Goal: Information Seeking & Learning: Check status

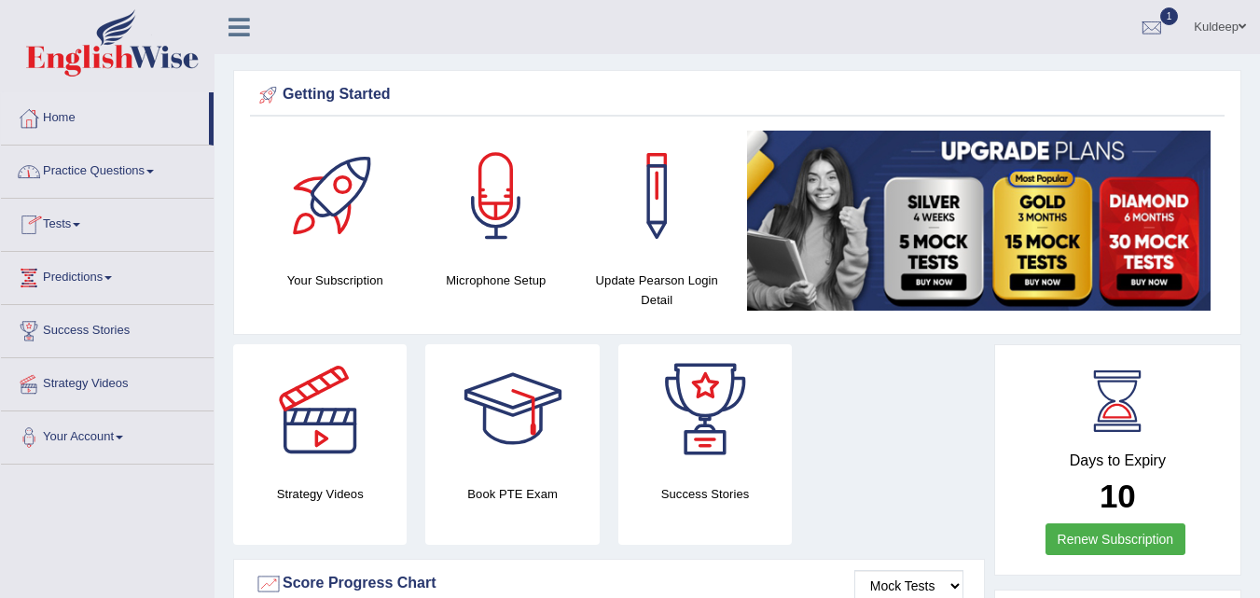
click at [83, 231] on link "Tests" at bounding box center [107, 222] width 213 height 47
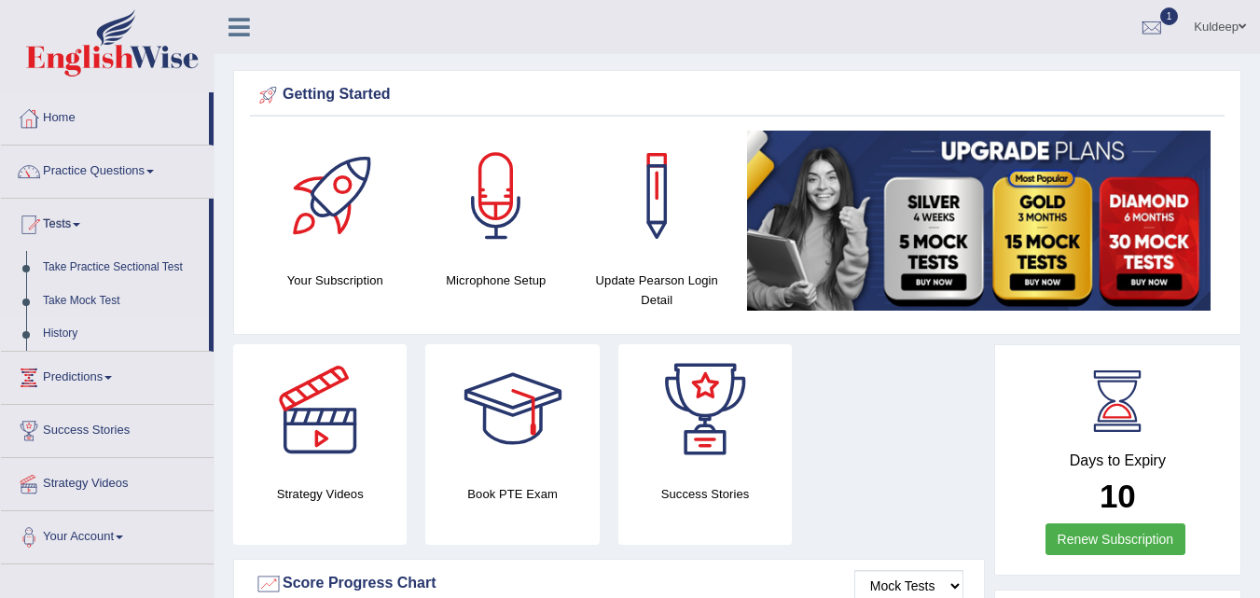
click at [67, 335] on link "History" at bounding box center [121, 334] width 174 height 34
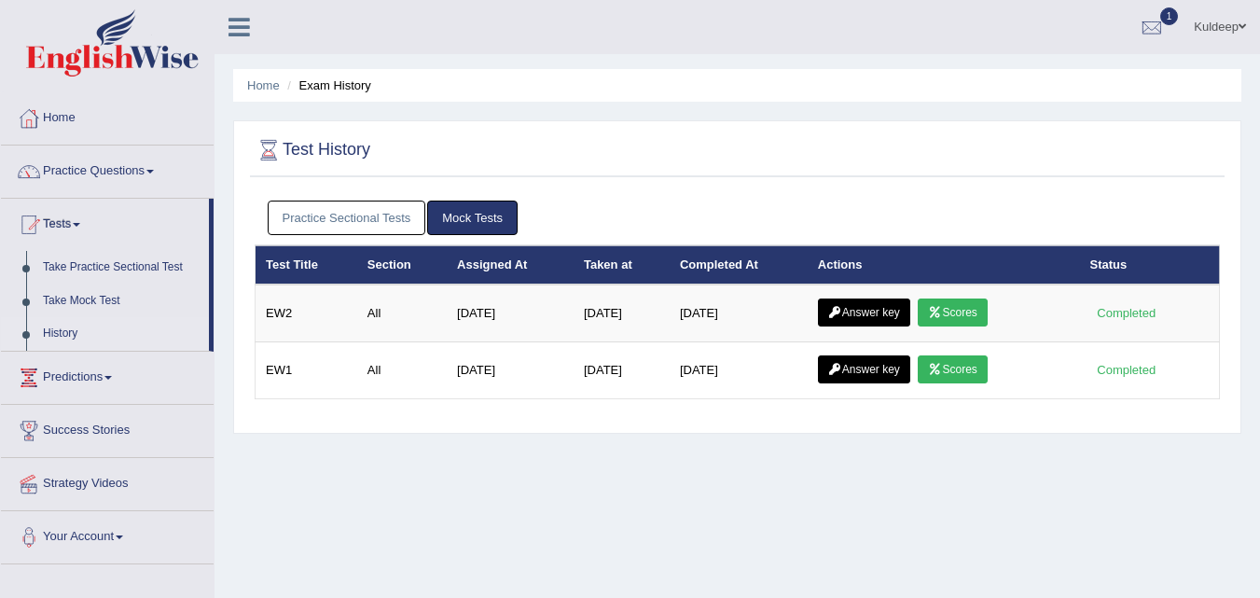
click at [357, 223] on link "Practice Sectional Tests" at bounding box center [347, 217] width 159 height 34
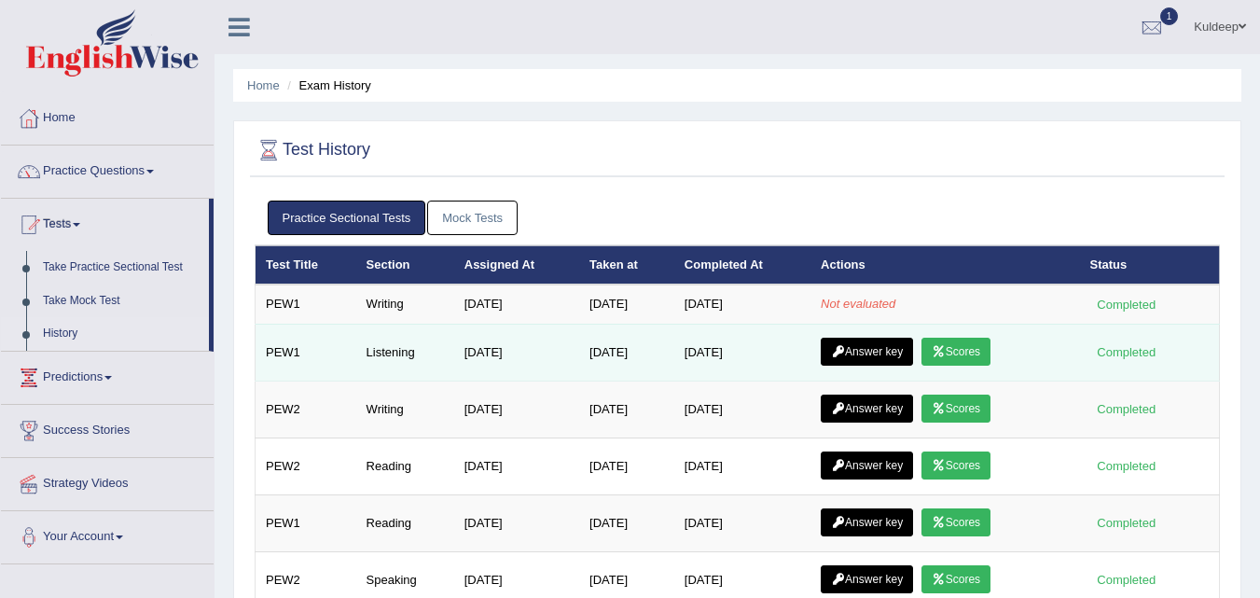
click at [874, 350] on link "Answer key" at bounding box center [867, 352] width 92 height 28
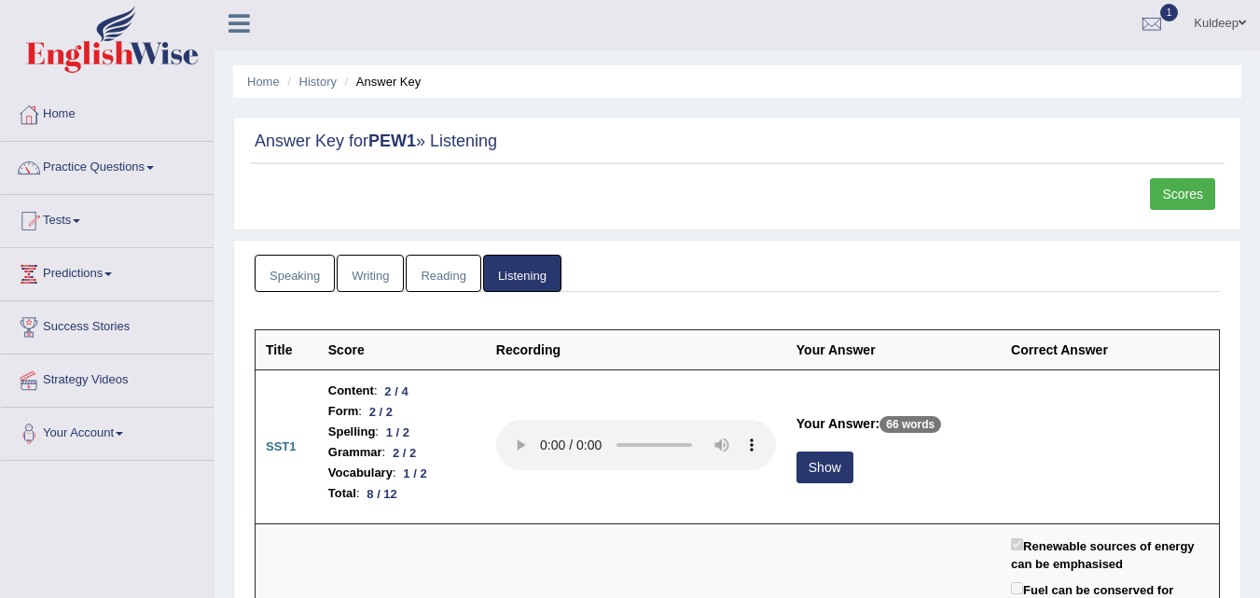
scroll to position [3, 0]
click at [1171, 202] on link "Scores" at bounding box center [1182, 195] width 65 height 32
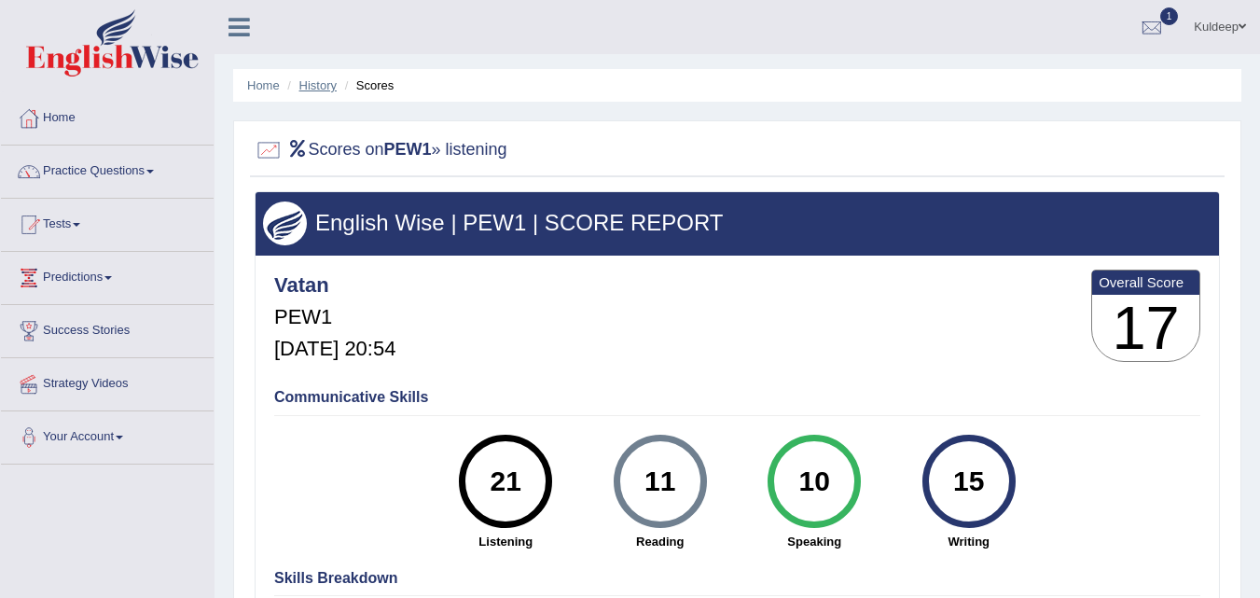
click at [312, 85] on link "History" at bounding box center [317, 85] width 37 height 14
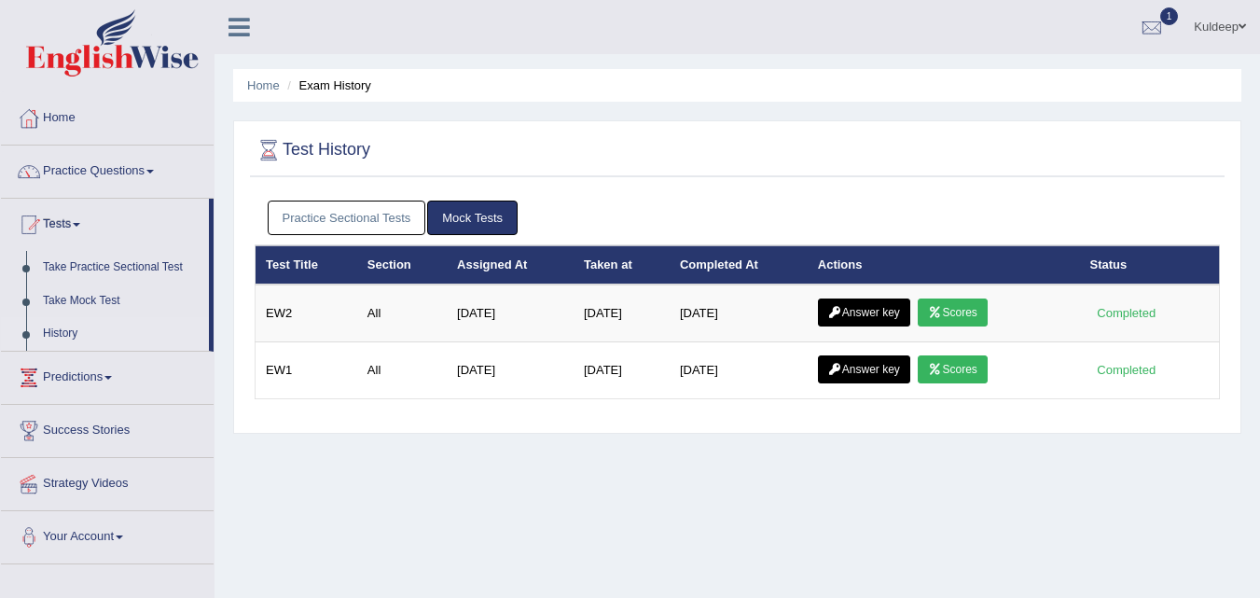
click at [374, 216] on link "Practice Sectional Tests" at bounding box center [347, 217] width 159 height 34
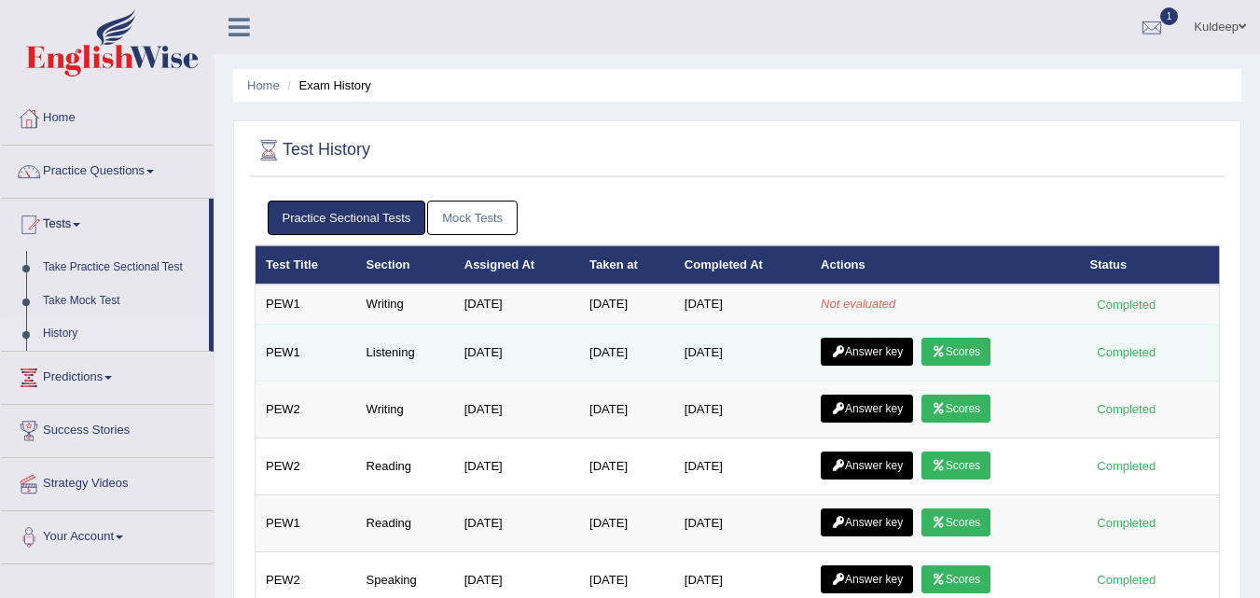
click at [862, 358] on link "Answer key" at bounding box center [867, 352] width 92 height 28
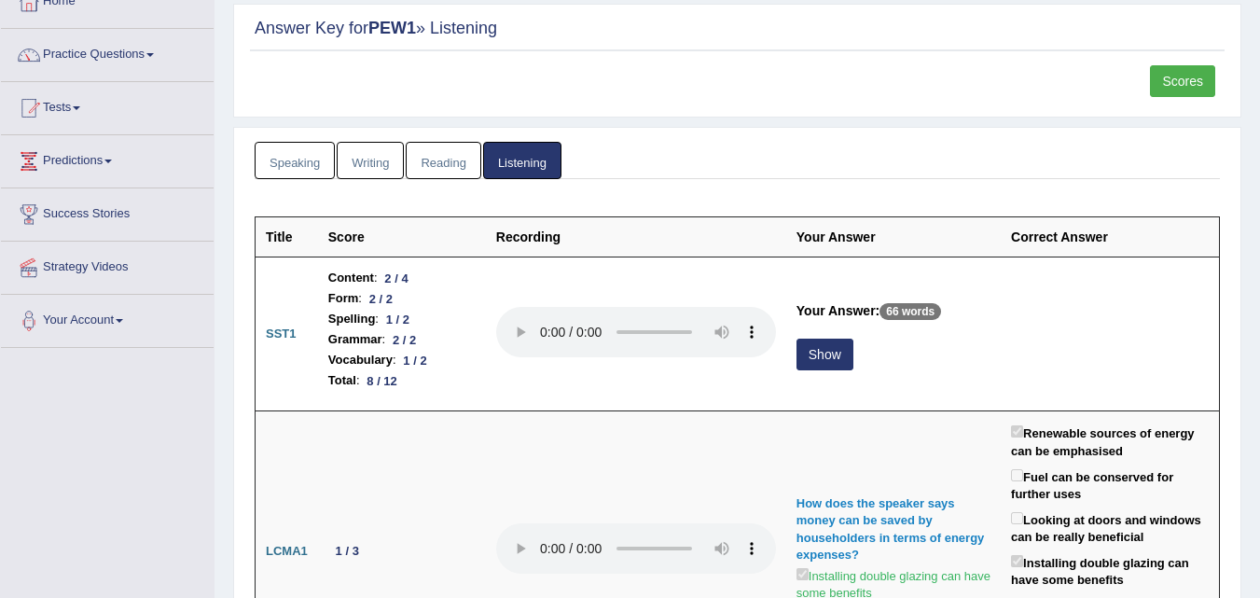
scroll to position [118, 0]
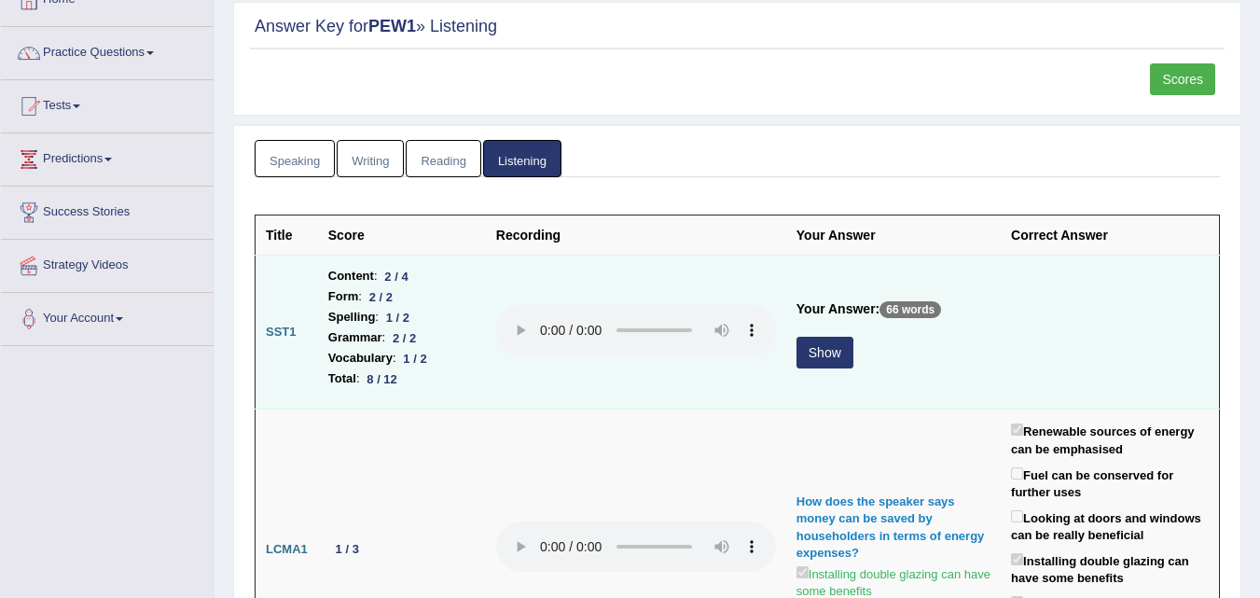
click at [819, 359] on button "Show" at bounding box center [824, 353] width 57 height 32
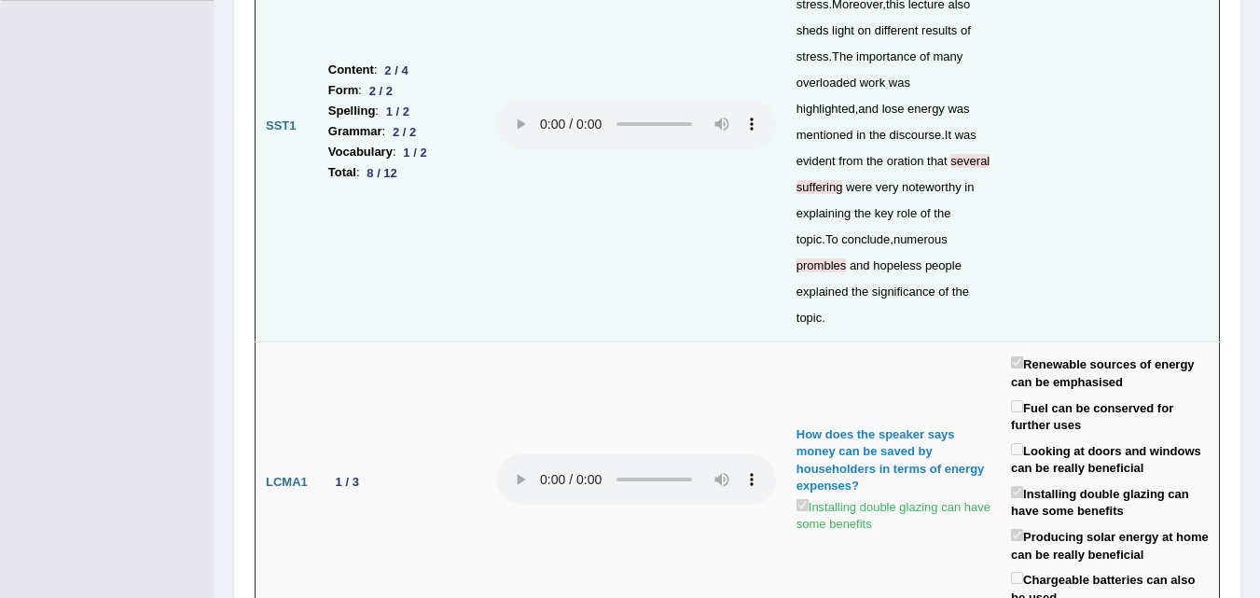
scroll to position [464, 0]
click at [932, 245] on div "The speaker was talking about stress . Moreover , this lecture also sheds light…" at bounding box center [893, 148] width 194 height 366
click at [846, 257] on span "prombles" at bounding box center [820, 264] width 49 height 14
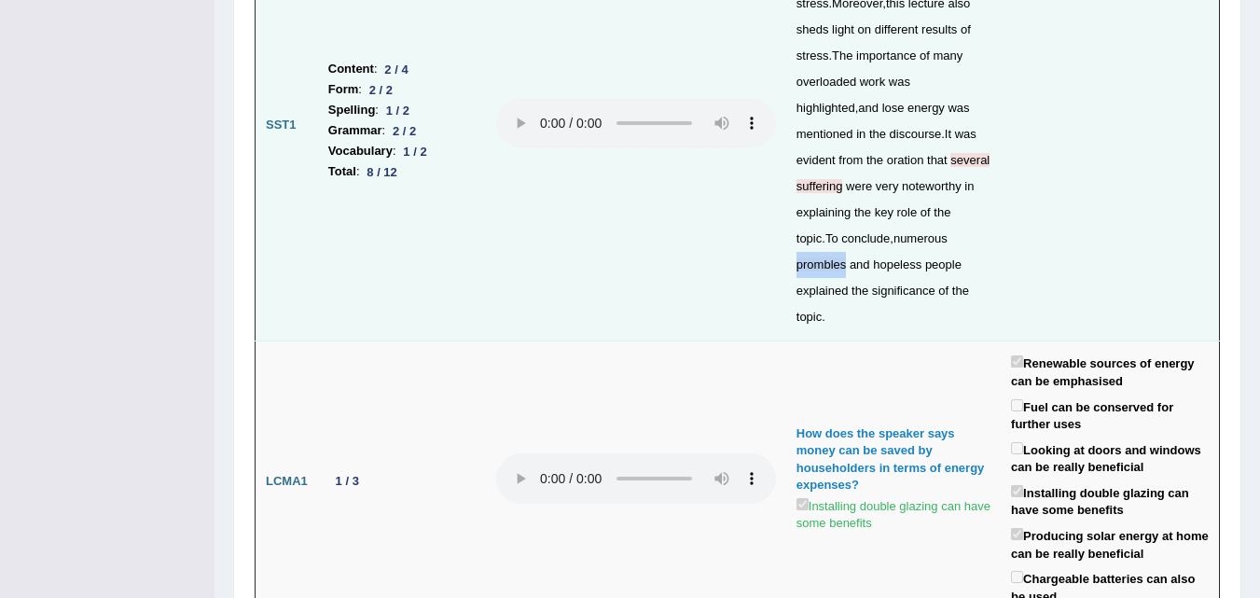
click at [846, 257] on span "prombles" at bounding box center [820, 264] width 49 height 14
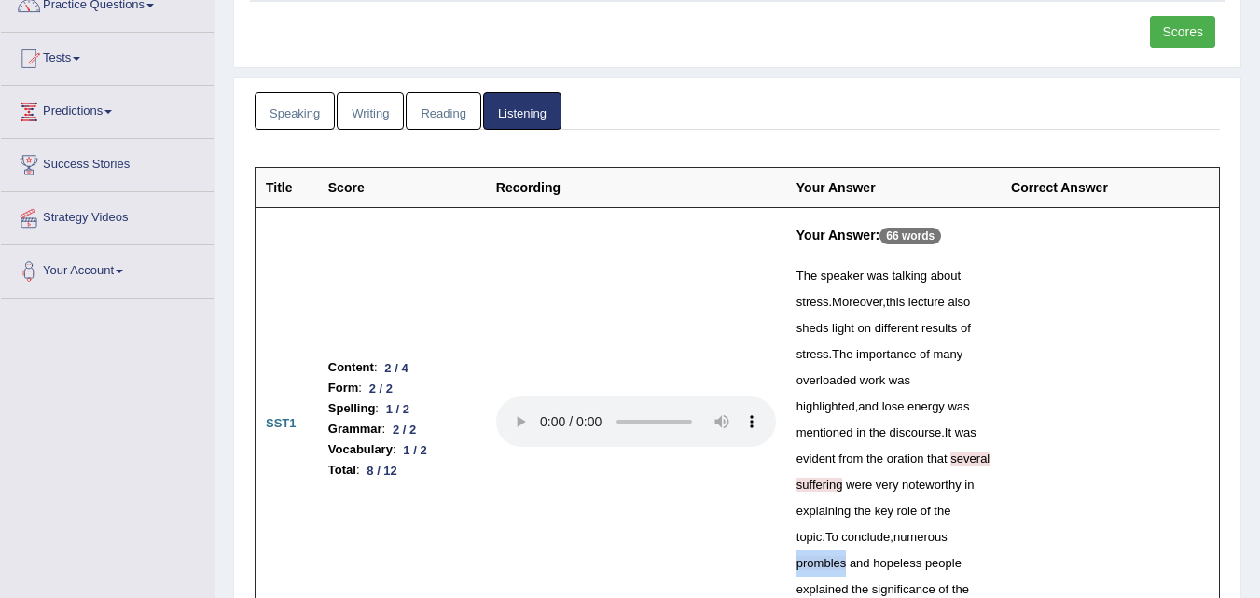
scroll to position [0, 0]
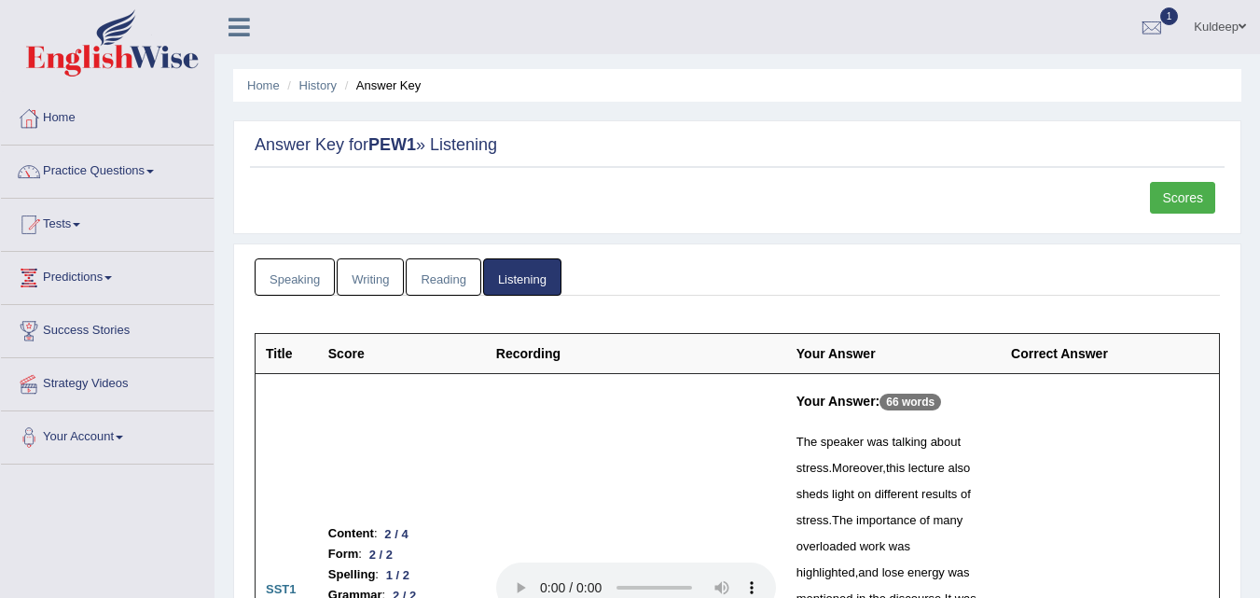
click at [379, 279] on link "Writing" at bounding box center [370, 277] width 67 height 38
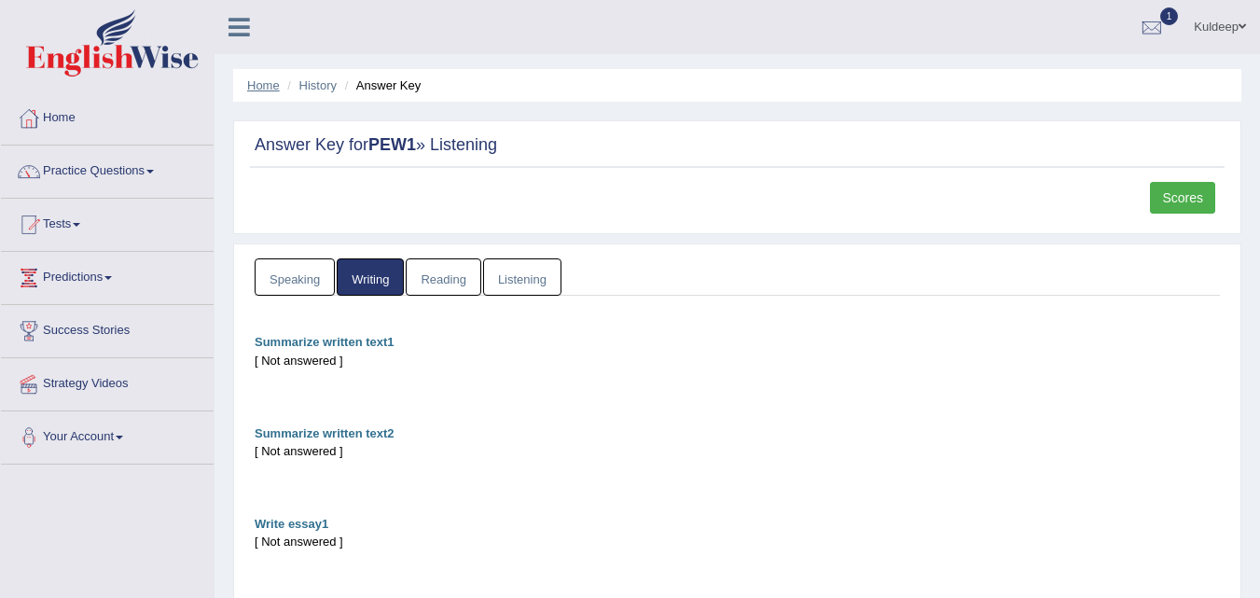
click at [260, 87] on link "Home" at bounding box center [263, 85] width 33 height 14
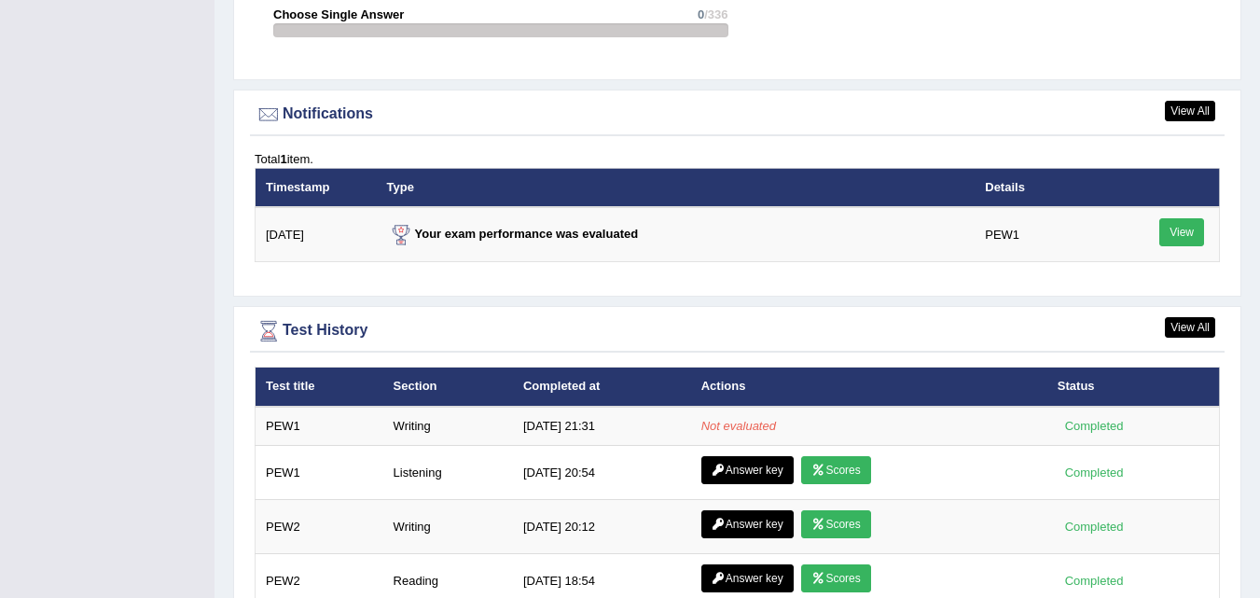
scroll to position [2183, 0]
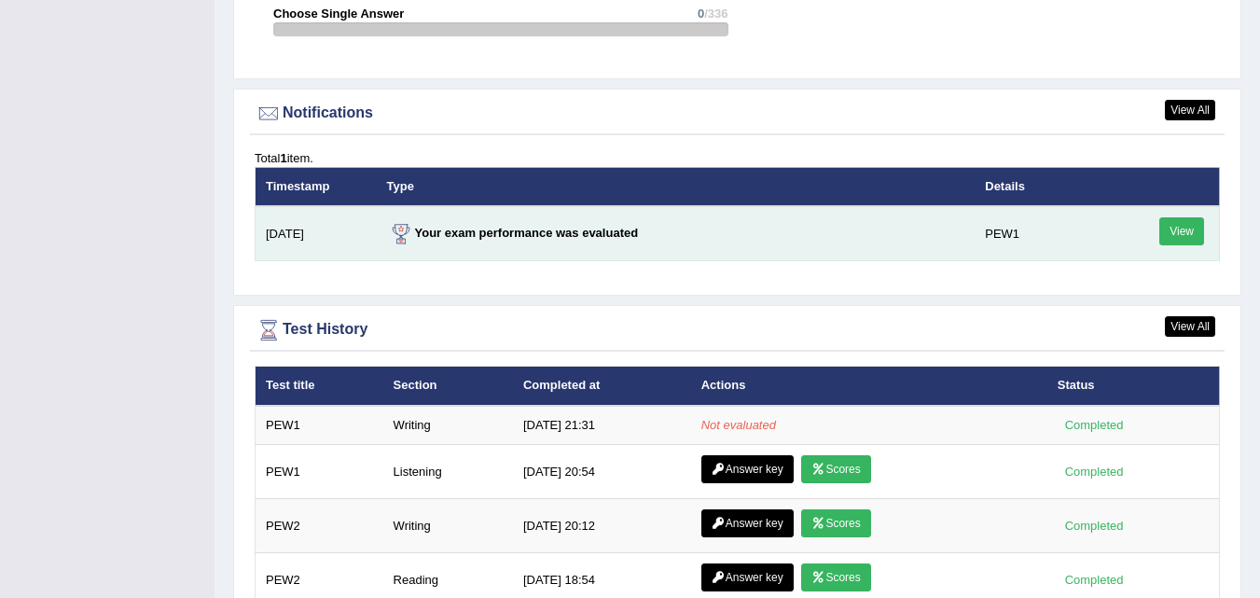
click at [518, 234] on strong "Your exam performance was evaluated" at bounding box center [513, 233] width 252 height 14
click at [1182, 233] on link "View" at bounding box center [1181, 231] width 45 height 28
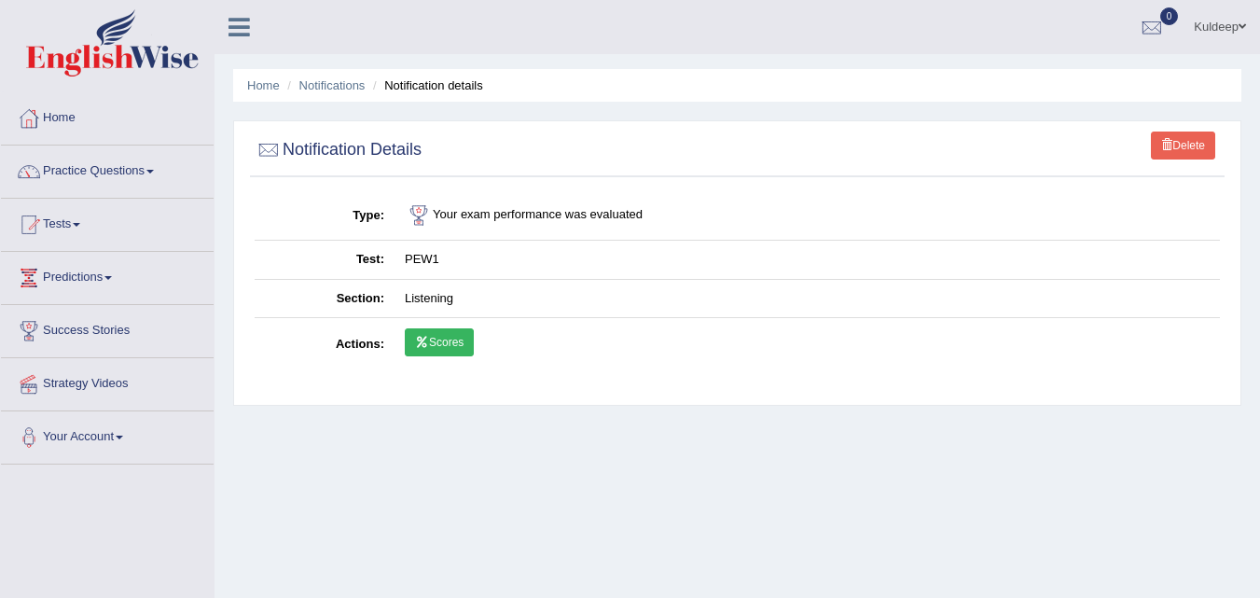
click at [434, 345] on link "Scores" at bounding box center [439, 342] width 69 height 28
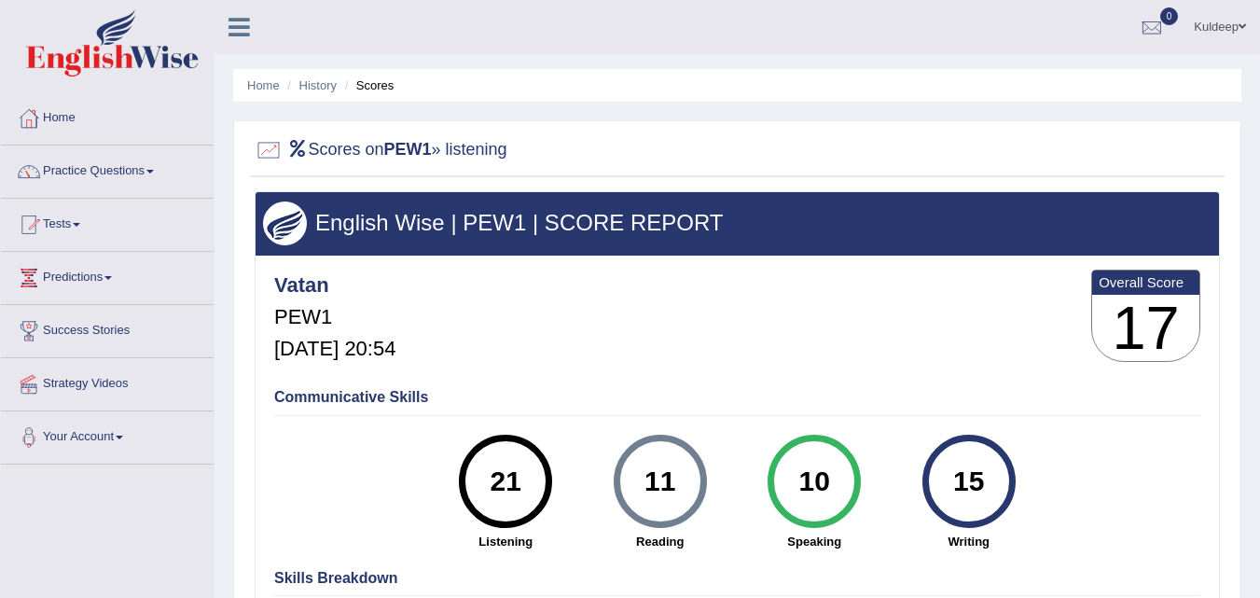
click at [316, 94] on li "History" at bounding box center [310, 85] width 54 height 18
click at [316, 86] on link "History" at bounding box center [317, 85] width 37 height 14
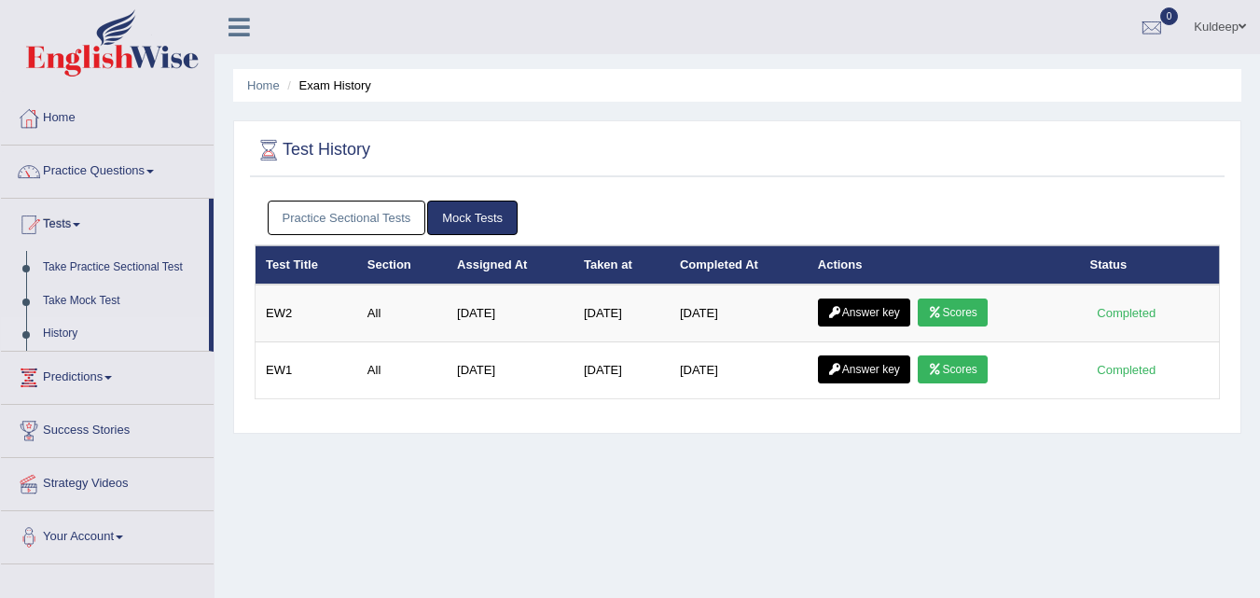
click at [328, 219] on link "Practice Sectional Tests" at bounding box center [347, 217] width 159 height 34
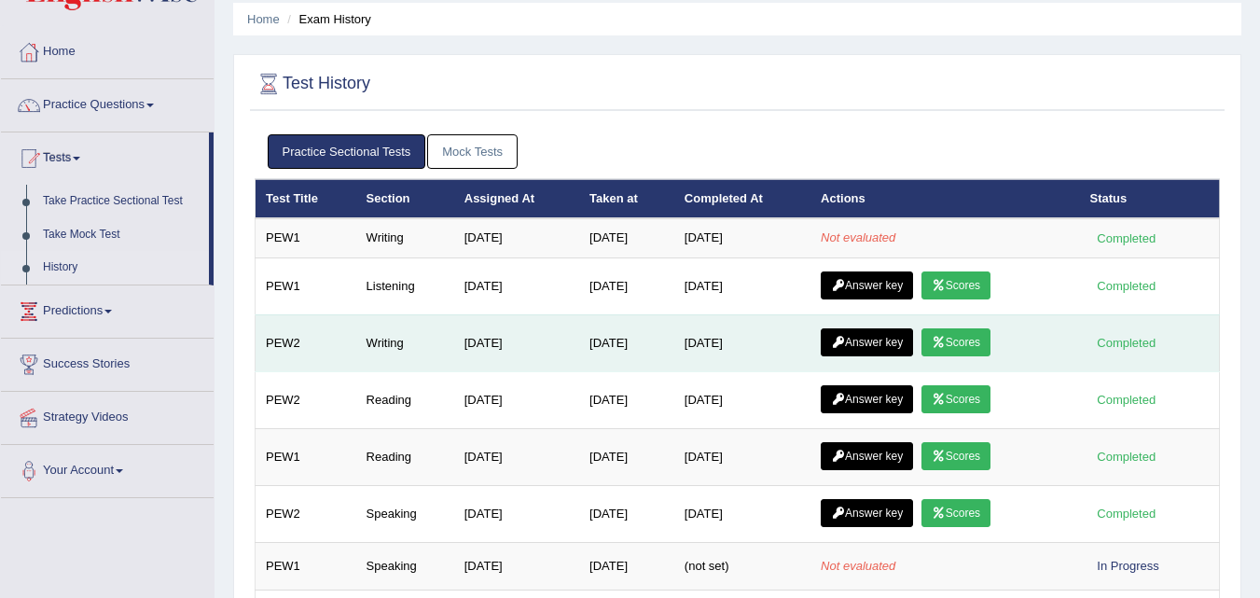
scroll to position [76, 0]
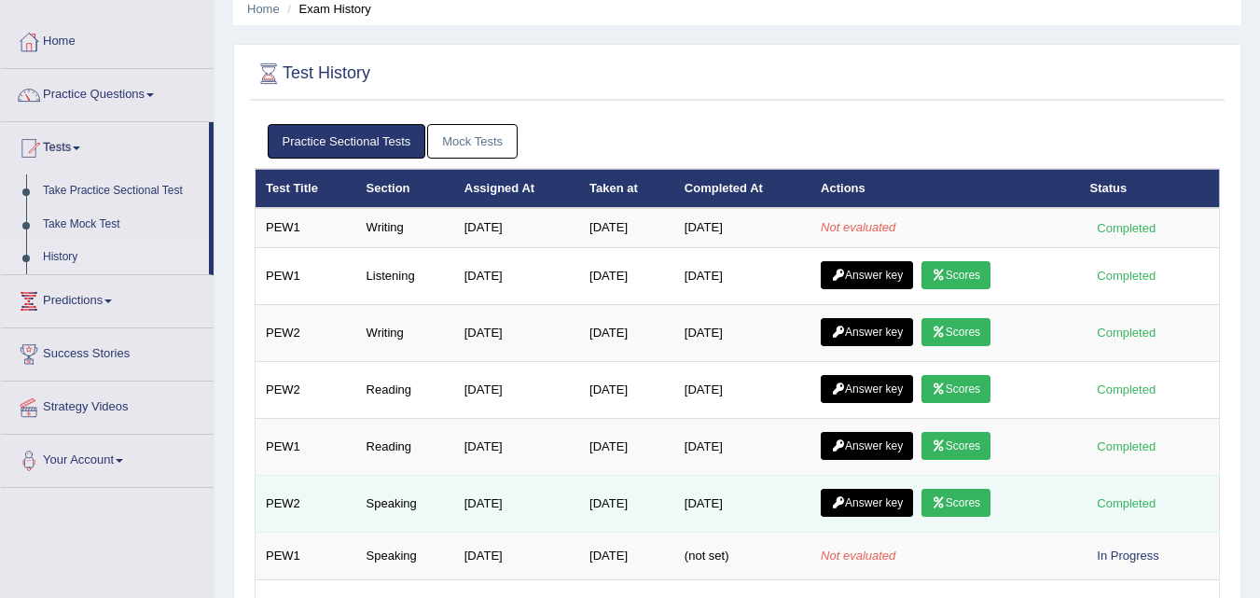
click at [864, 504] on link "Answer key" at bounding box center [867, 503] width 92 height 28
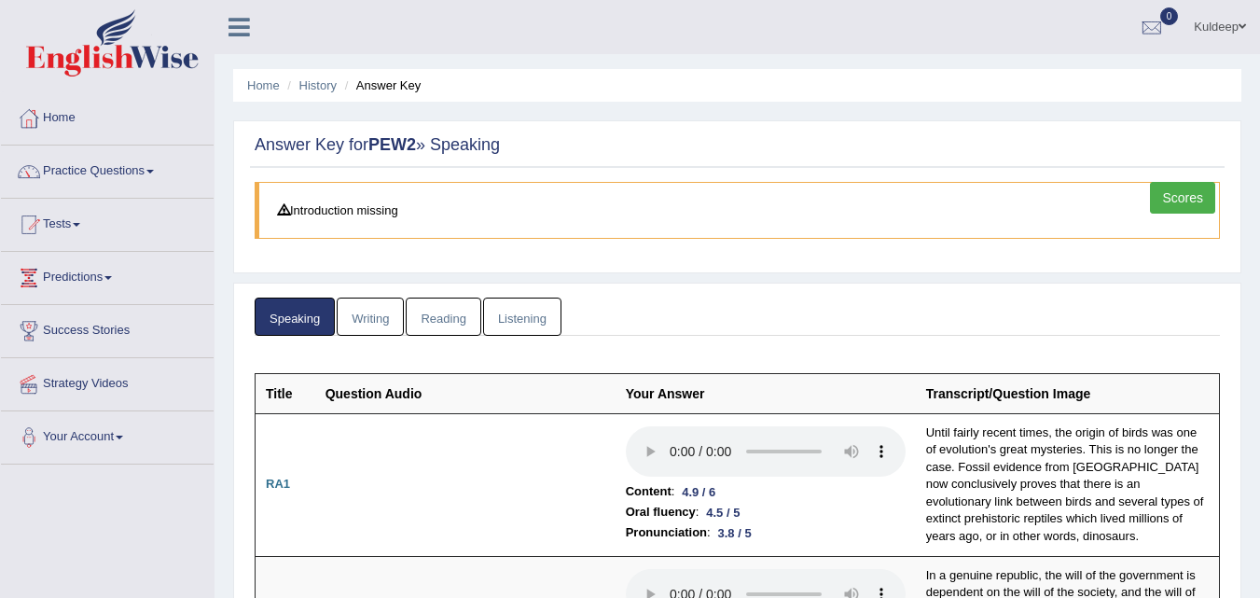
click at [1168, 205] on link "Scores" at bounding box center [1182, 198] width 65 height 32
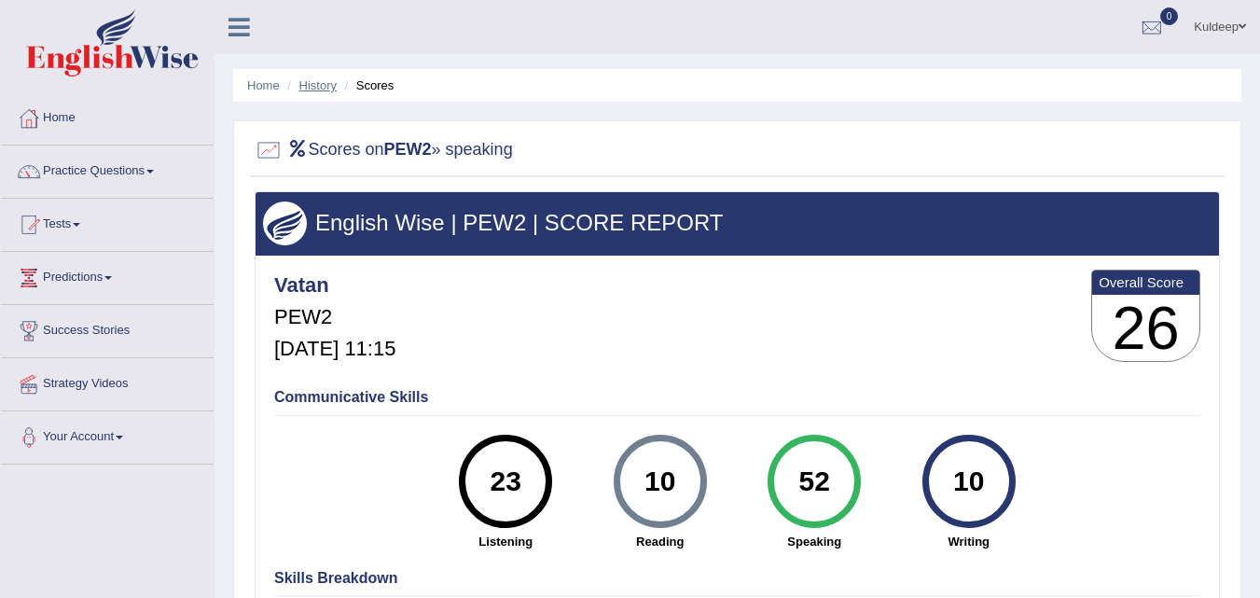
click at [319, 86] on link "History" at bounding box center [317, 85] width 37 height 14
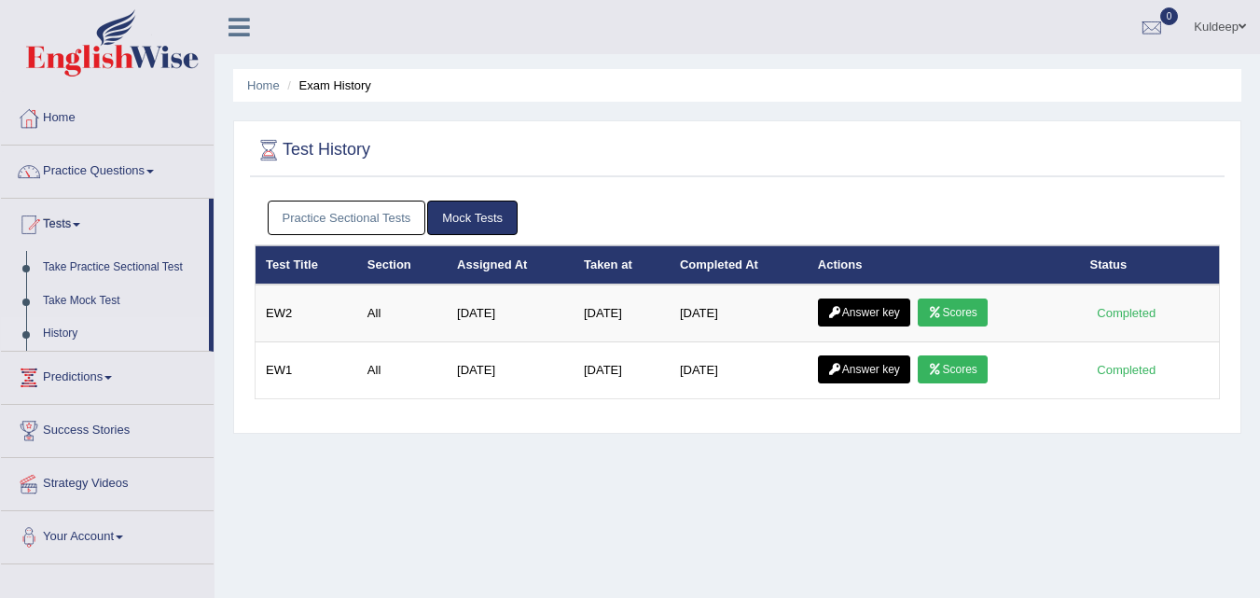
click at [347, 215] on link "Practice Sectional Tests" at bounding box center [347, 217] width 159 height 34
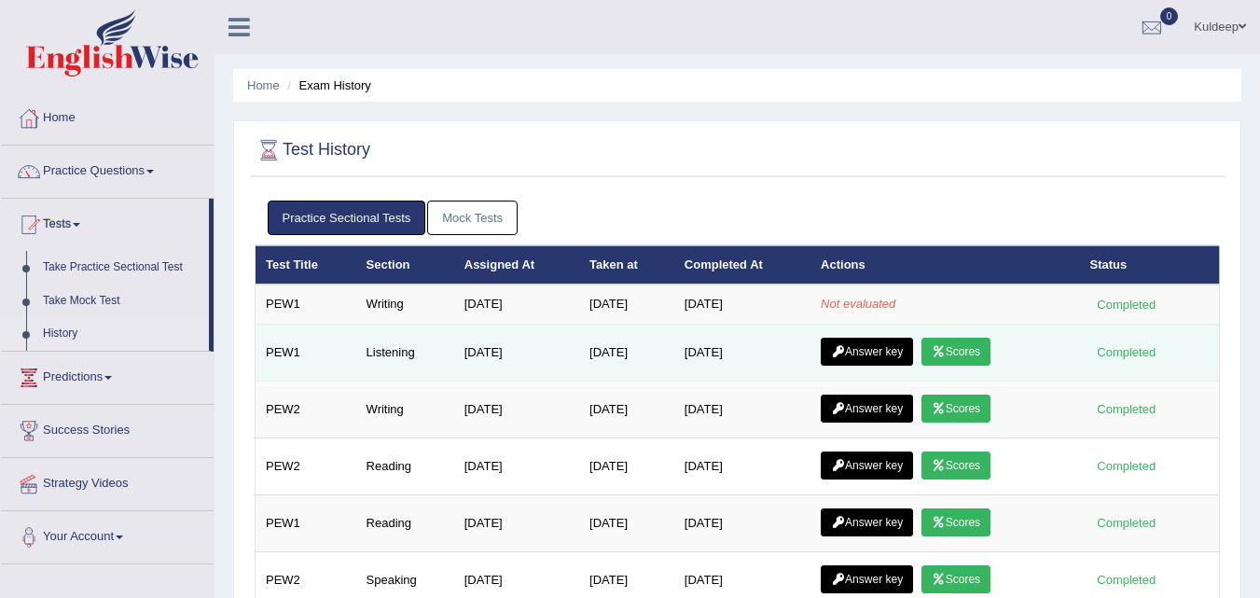
click at [985, 355] on link "Scores" at bounding box center [955, 352] width 69 height 28
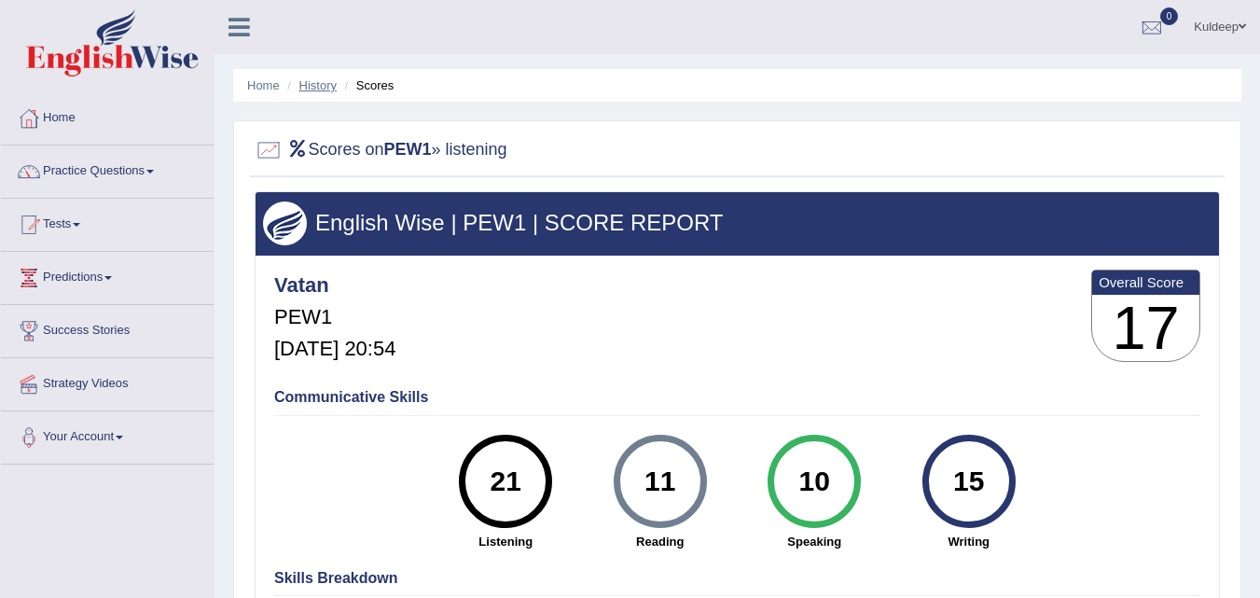
click at [308, 81] on link "History" at bounding box center [317, 85] width 37 height 14
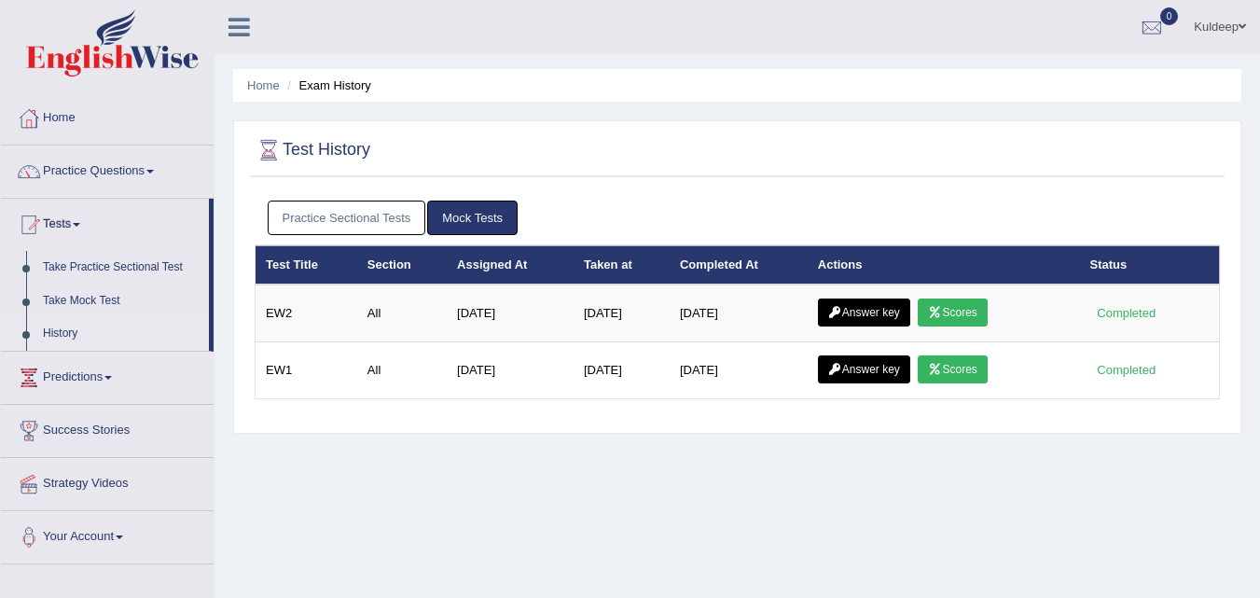
click at [370, 221] on link "Practice Sectional Tests" at bounding box center [347, 217] width 159 height 34
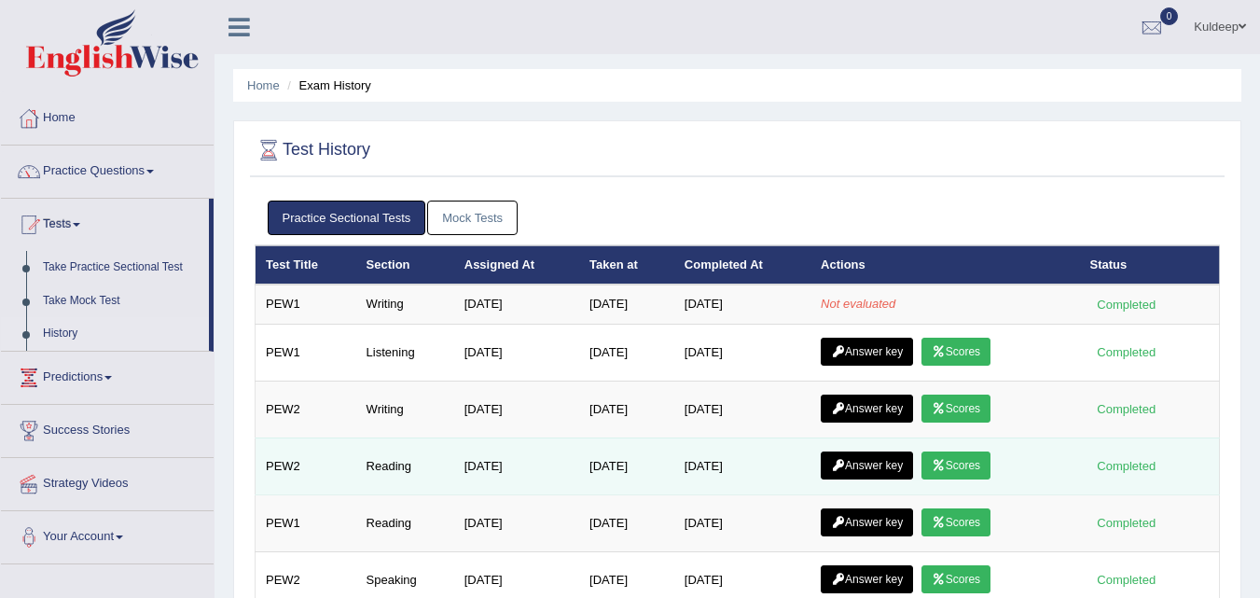
click at [862, 469] on link "Answer key" at bounding box center [867, 465] width 92 height 28
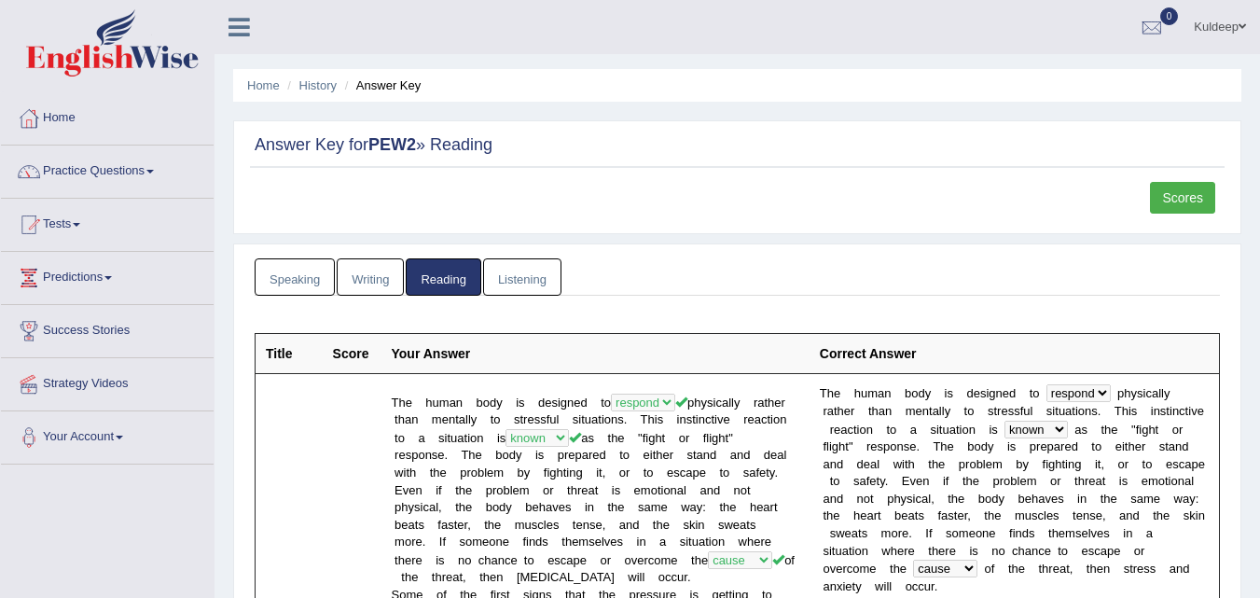
click at [1174, 202] on link "Scores" at bounding box center [1182, 198] width 65 height 32
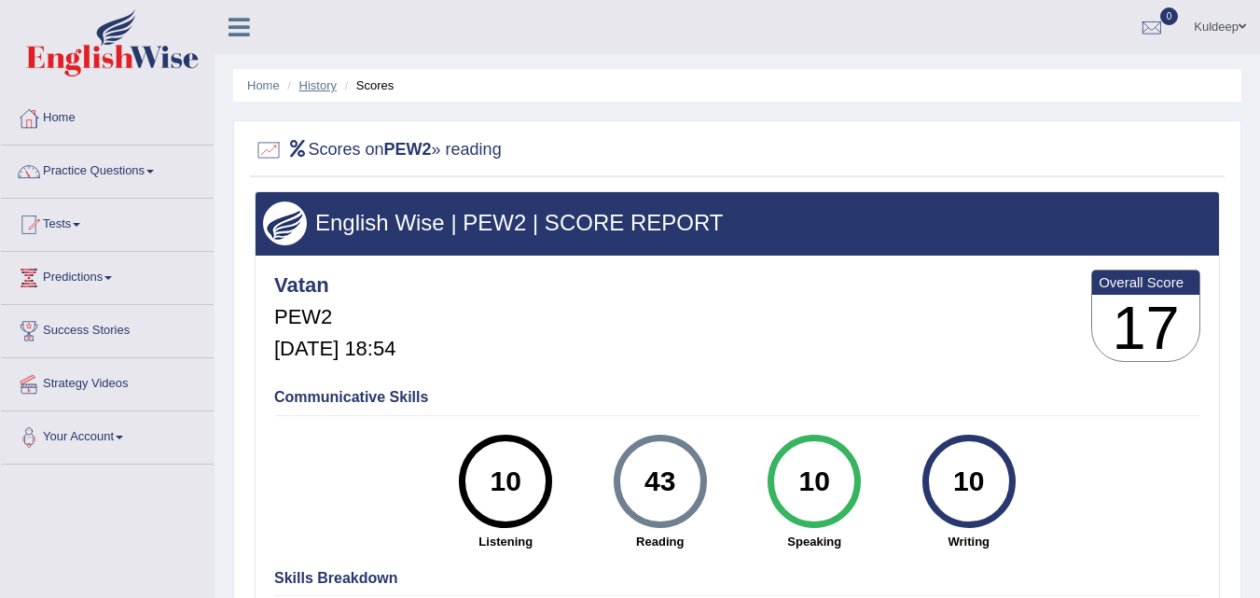
click at [309, 85] on link "History" at bounding box center [317, 85] width 37 height 14
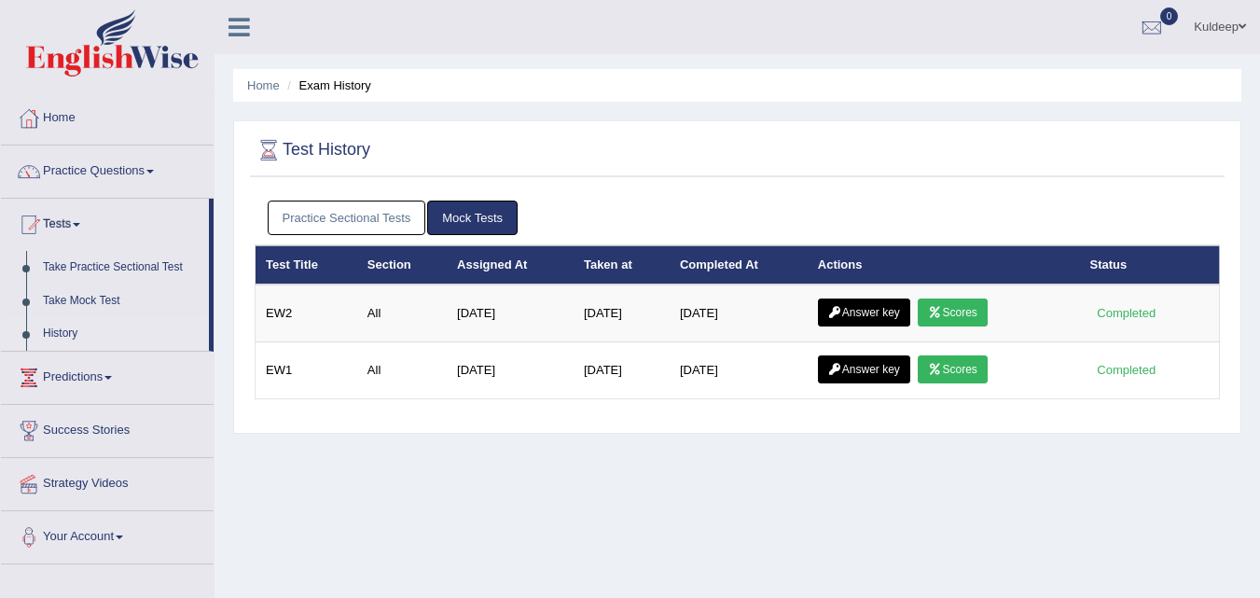
click at [352, 217] on link "Practice Sectional Tests" at bounding box center [347, 217] width 159 height 34
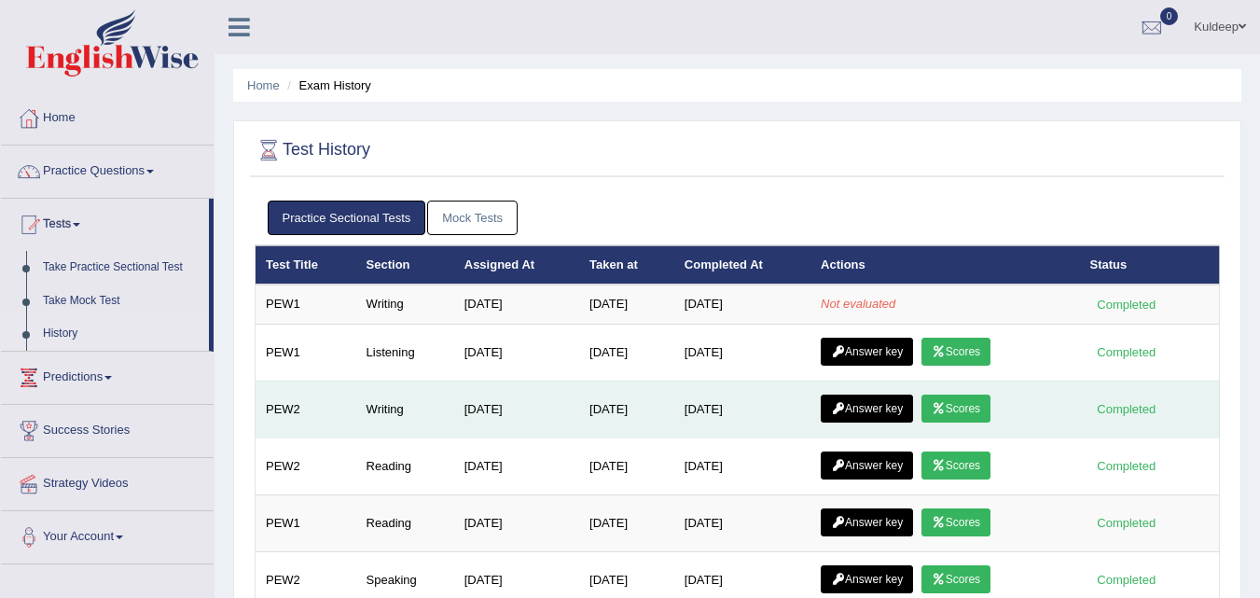
click at [866, 407] on link "Answer key" at bounding box center [867, 408] width 92 height 28
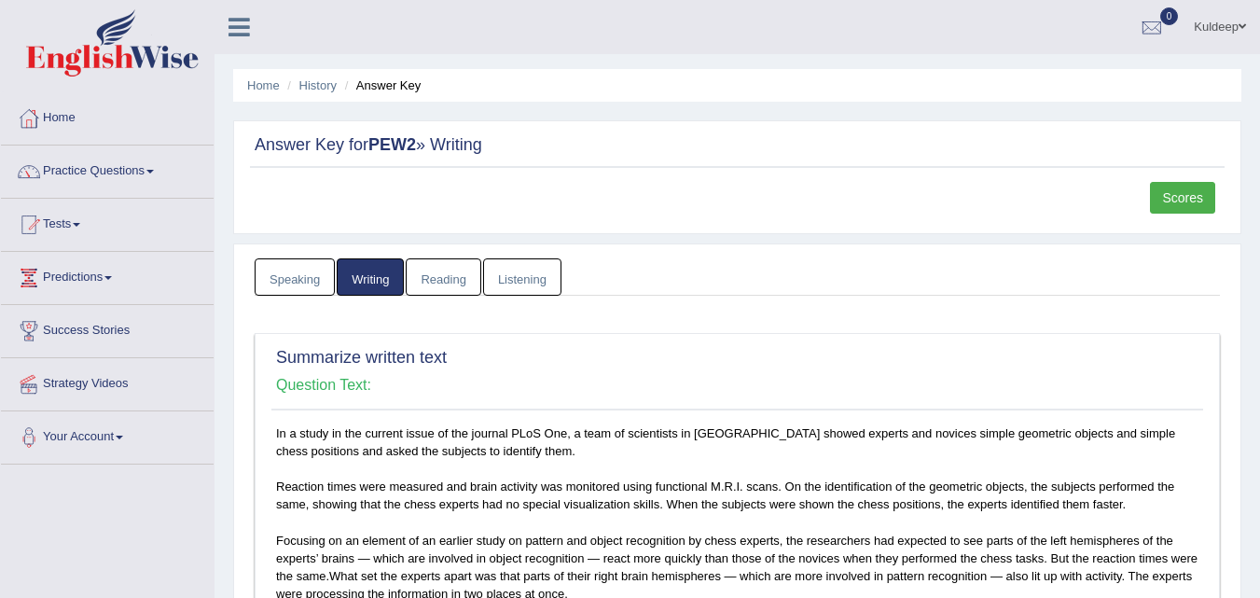
click at [1170, 189] on link "Scores" at bounding box center [1182, 198] width 65 height 32
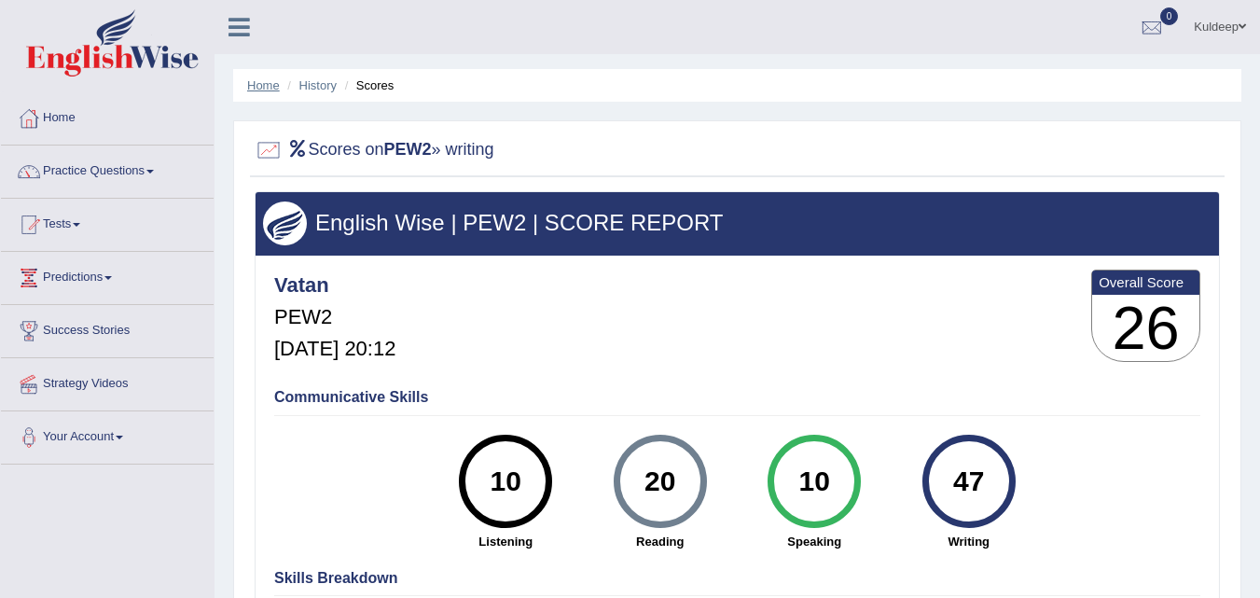
click at [260, 91] on link "Home" at bounding box center [263, 85] width 33 height 14
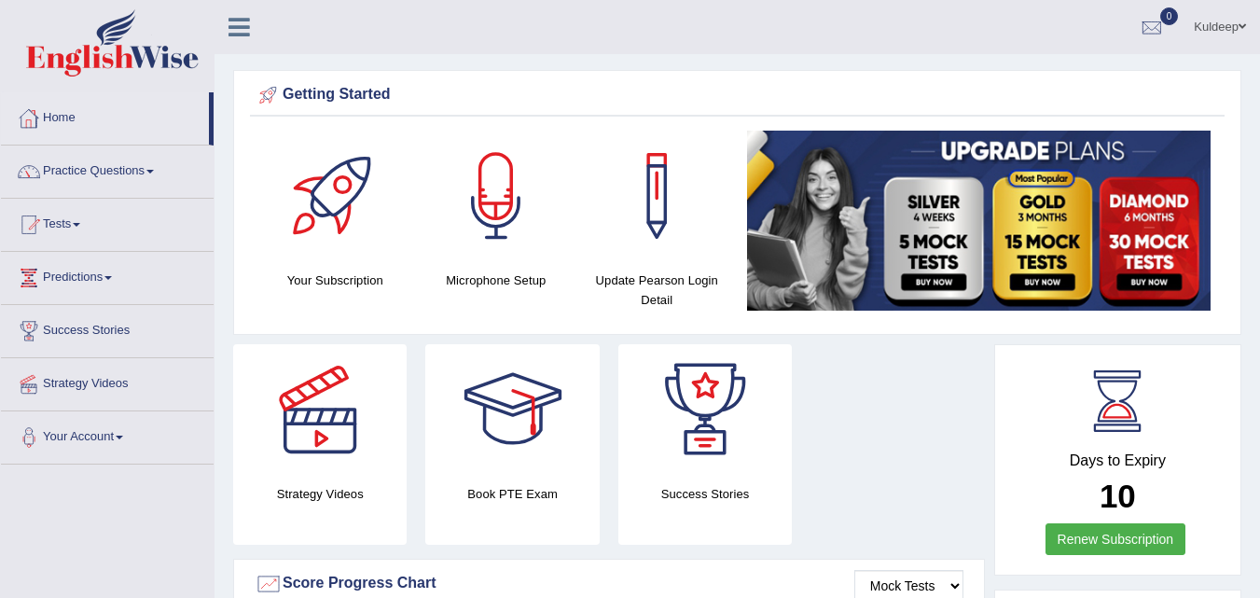
click at [62, 119] on link "Home" at bounding box center [105, 115] width 208 height 47
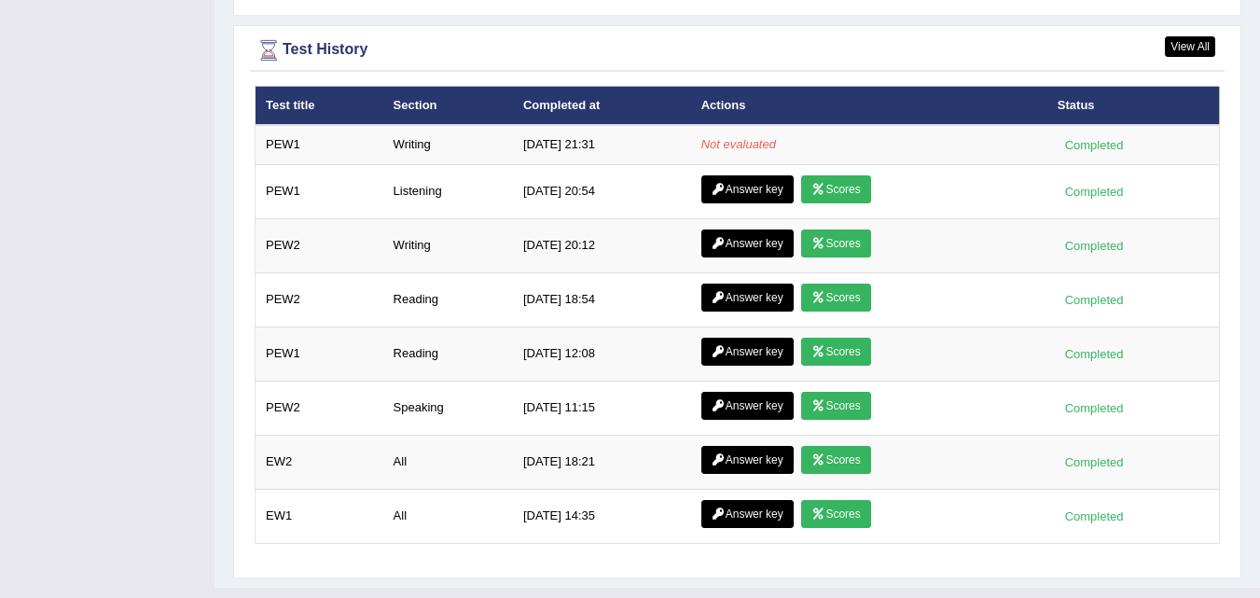
scroll to position [2466, 0]
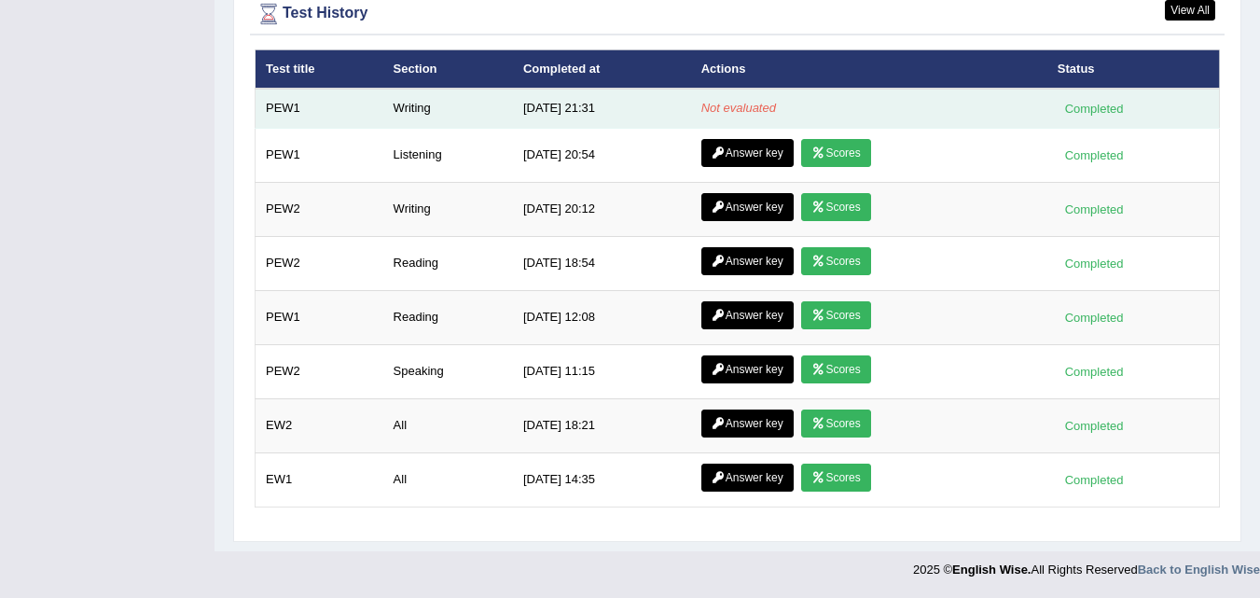
click at [557, 104] on td "9/5/25 21:31" at bounding box center [602, 108] width 178 height 39
click at [1071, 117] on div "Completed" at bounding box center [1093, 109] width 73 height 20
click at [1076, 110] on div "Completed" at bounding box center [1093, 109] width 73 height 20
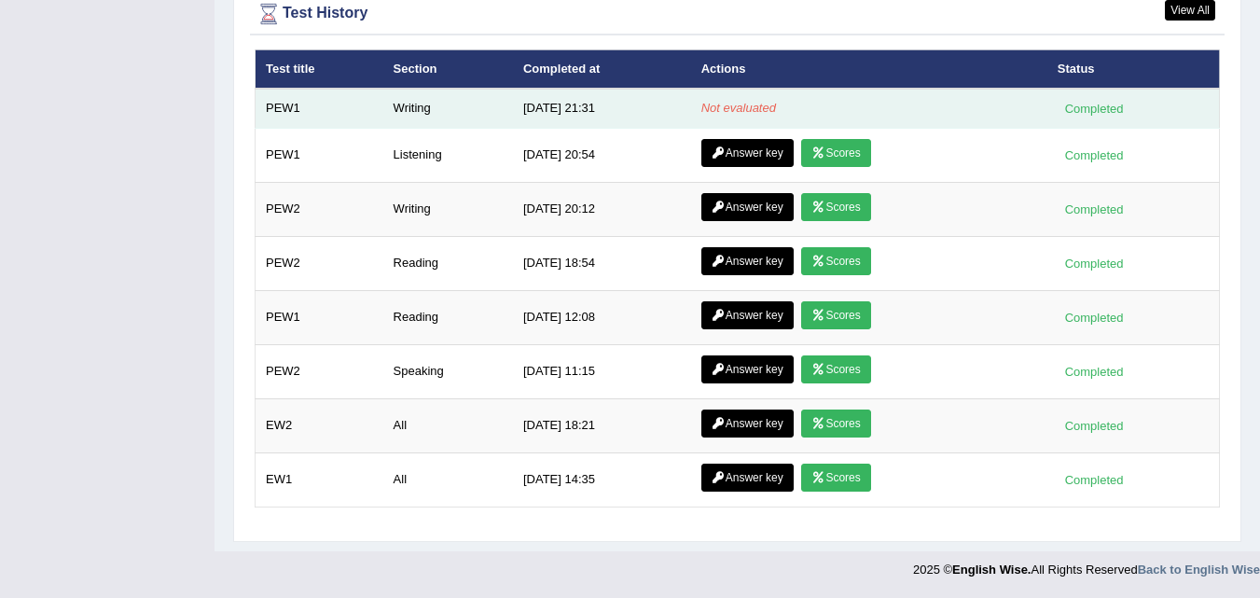
click at [1076, 110] on div "Completed" at bounding box center [1093, 109] width 73 height 20
drag, startPoint x: 1076, startPoint y: 110, endPoint x: 839, endPoint y: 118, distance: 237.0
click at [839, 118] on tr "PEW1 Writing 9/5/25 21:31 Not evaluated Completed" at bounding box center [737, 108] width 964 height 39
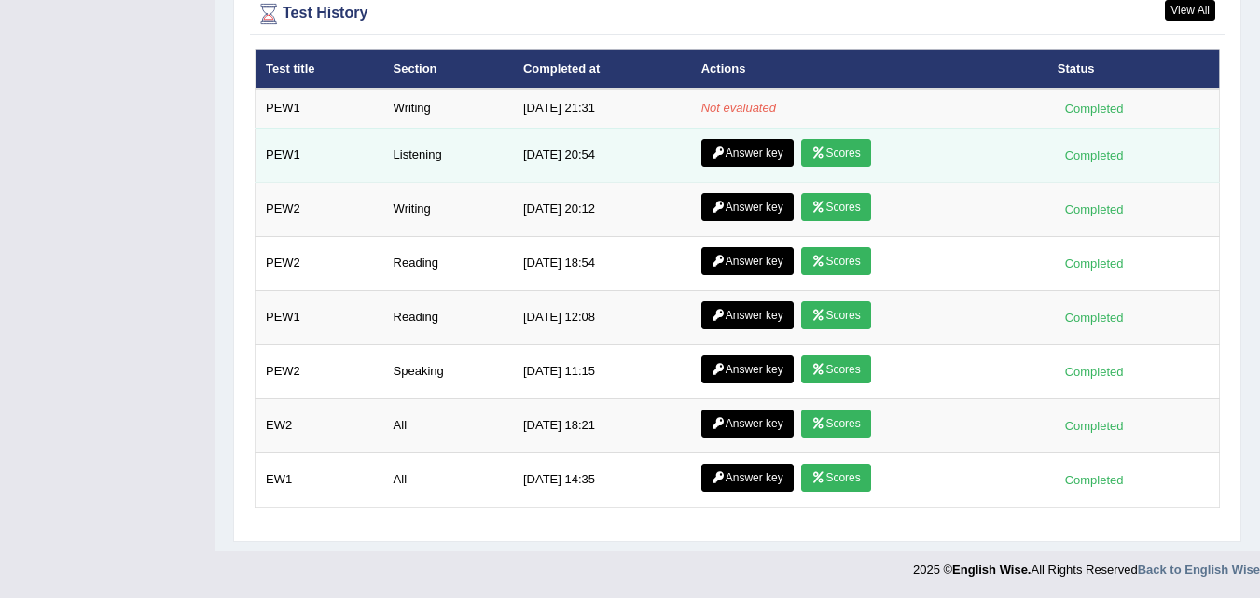
click at [835, 153] on link "Scores" at bounding box center [835, 153] width 69 height 28
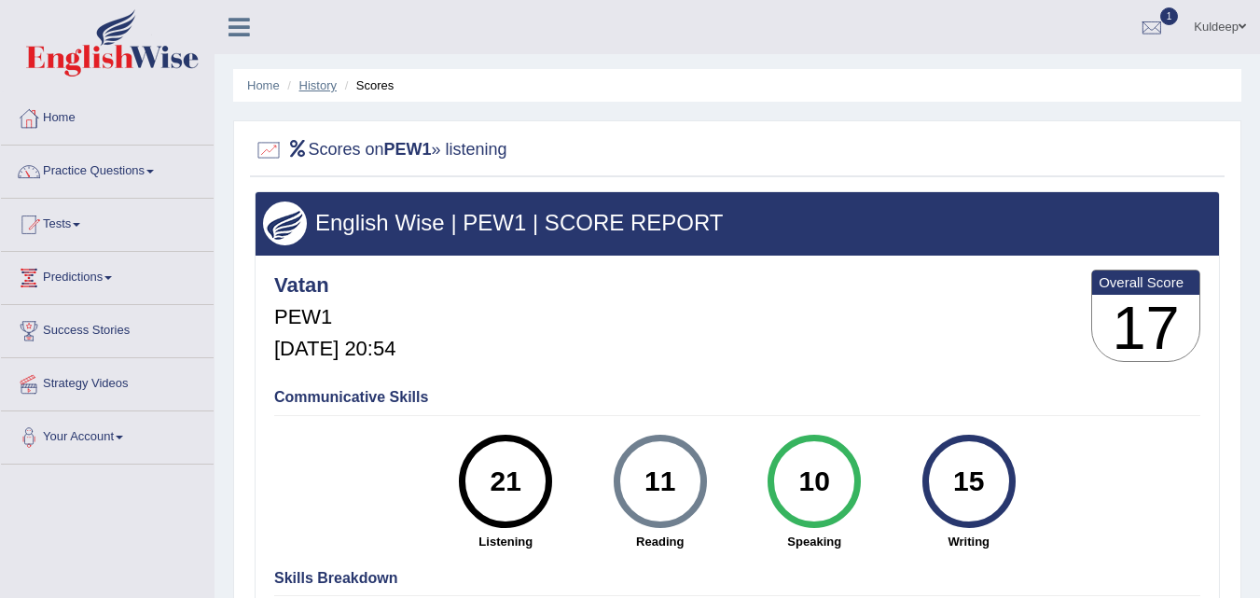
click at [324, 81] on link "History" at bounding box center [317, 85] width 37 height 14
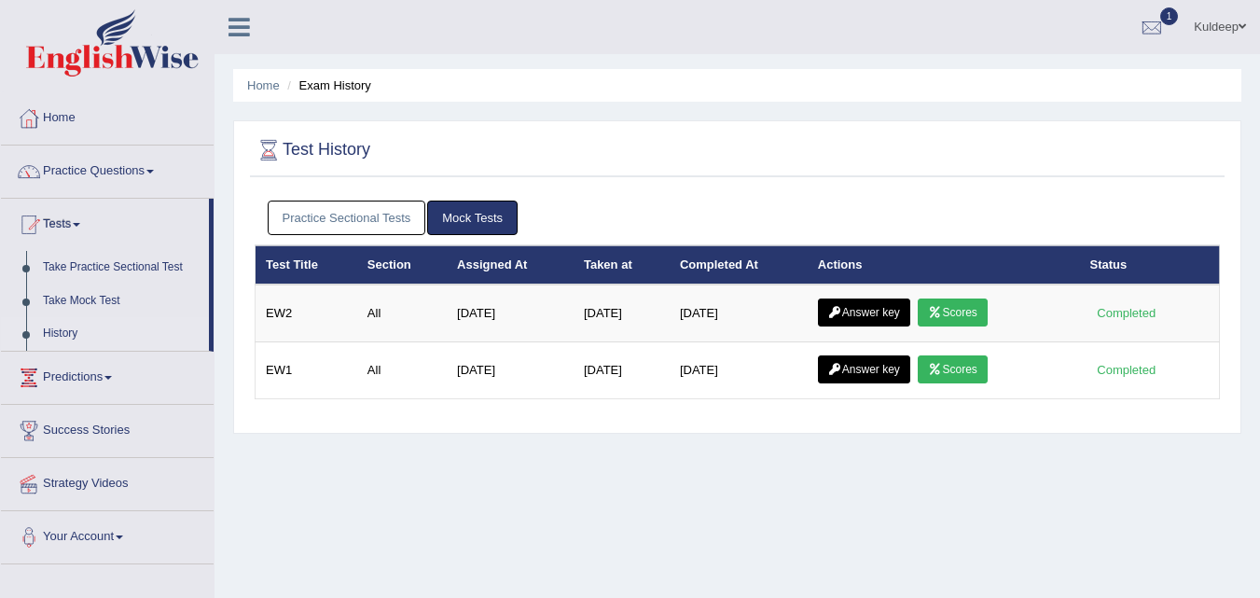
click at [360, 218] on link "Practice Sectional Tests" at bounding box center [347, 217] width 159 height 34
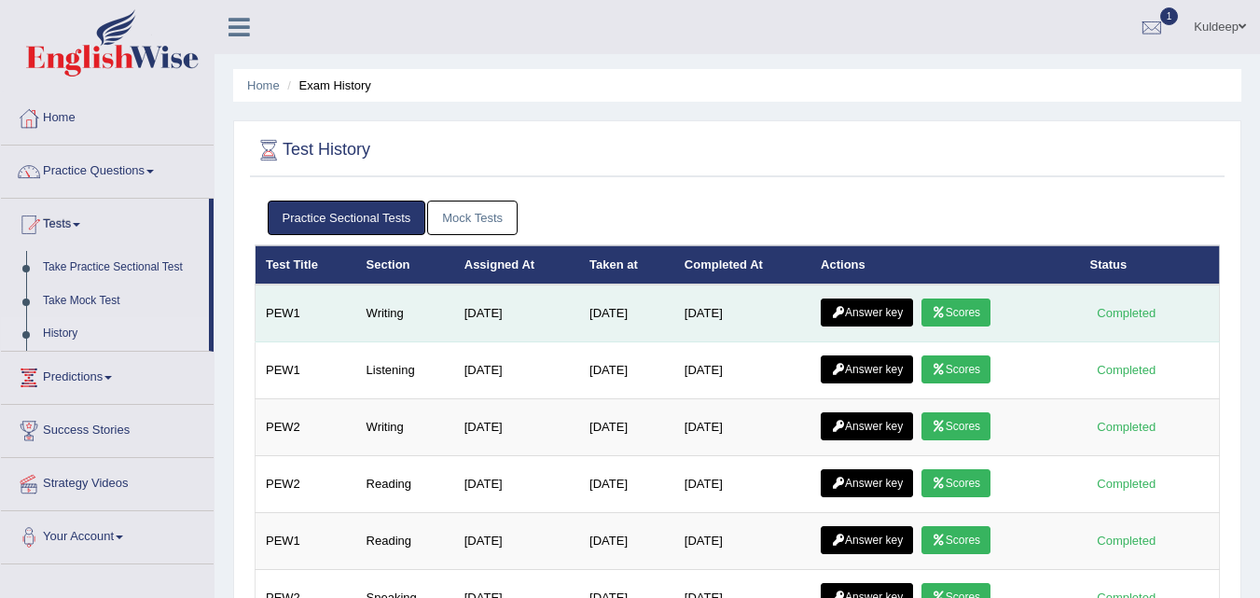
click at [865, 310] on link "Answer key" at bounding box center [867, 312] width 92 height 28
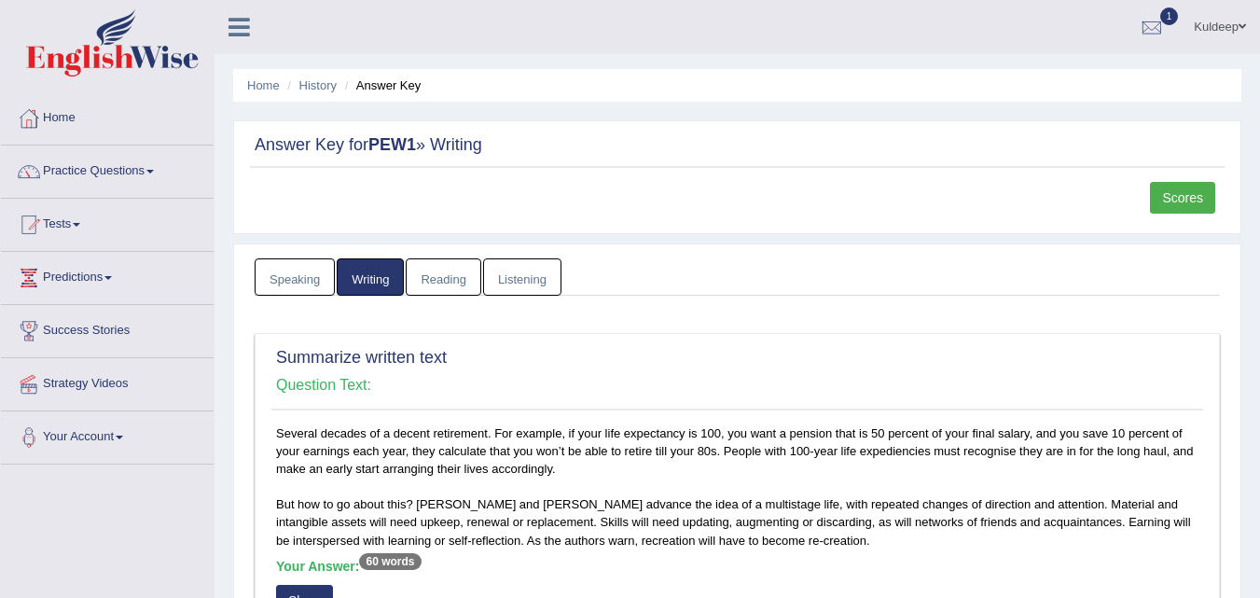
click at [1173, 199] on link "Scores" at bounding box center [1182, 198] width 65 height 32
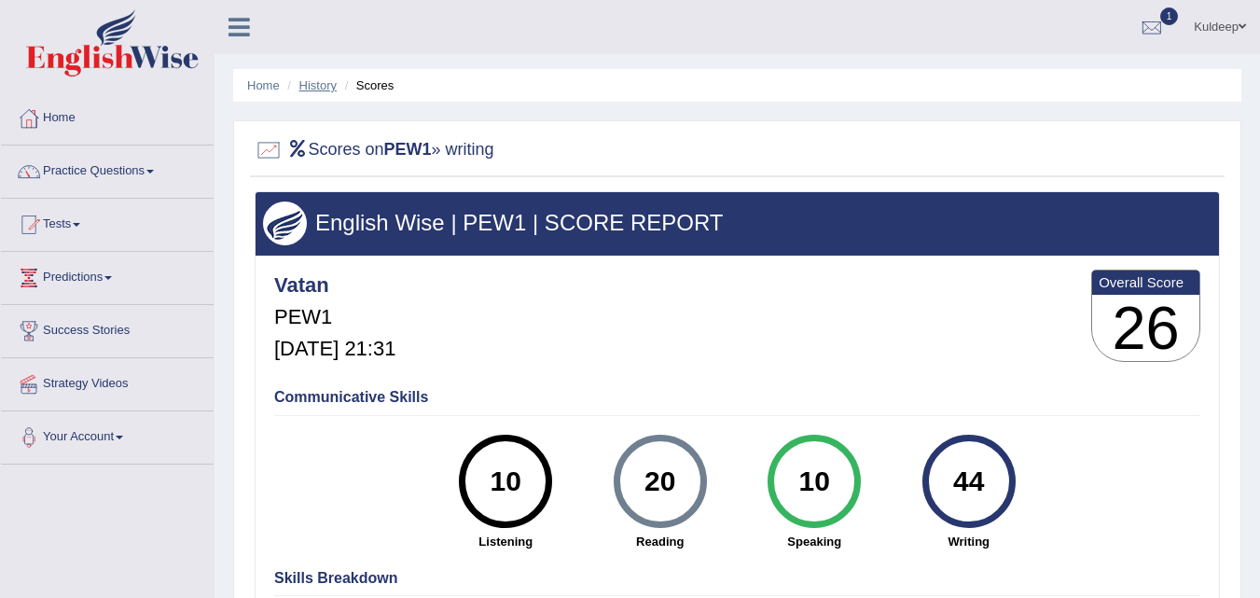
click at [321, 78] on link "History" at bounding box center [317, 85] width 37 height 14
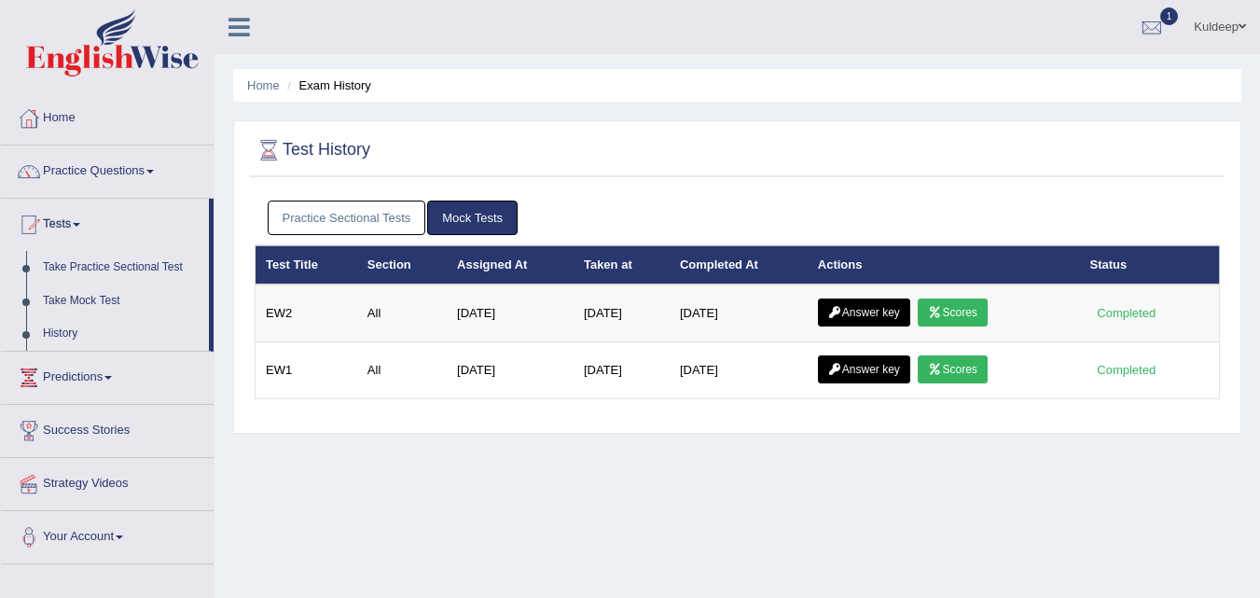
click at [347, 213] on link "Practice Sectional Tests" at bounding box center [347, 217] width 159 height 34
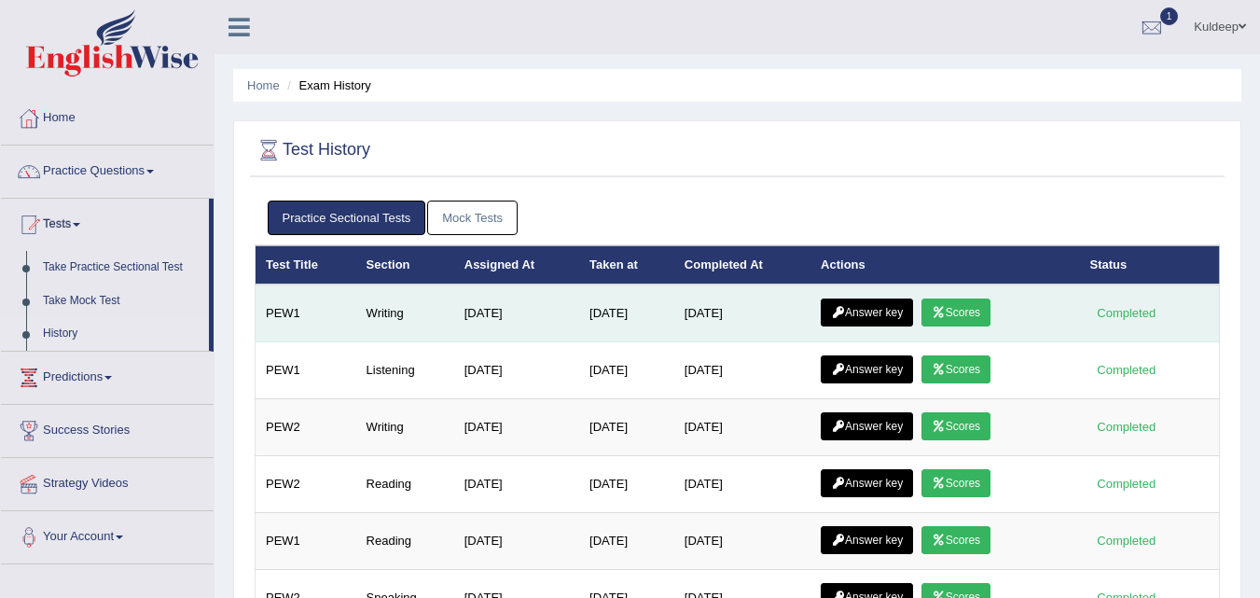
click at [852, 317] on link "Answer key" at bounding box center [867, 312] width 92 height 28
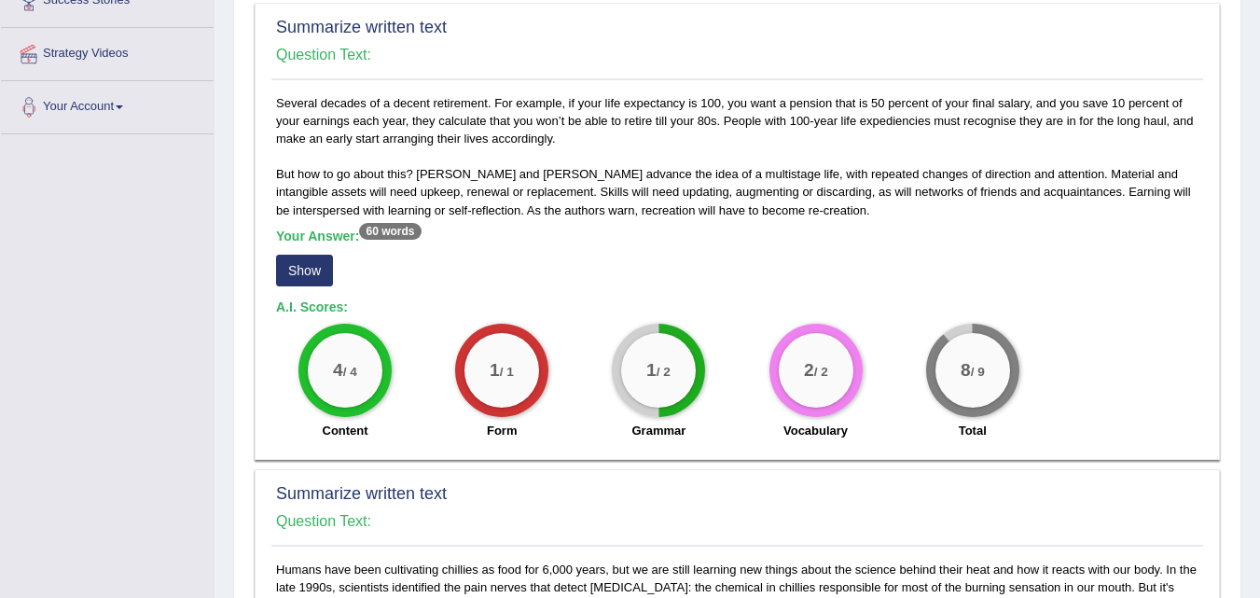
scroll to position [224, 0]
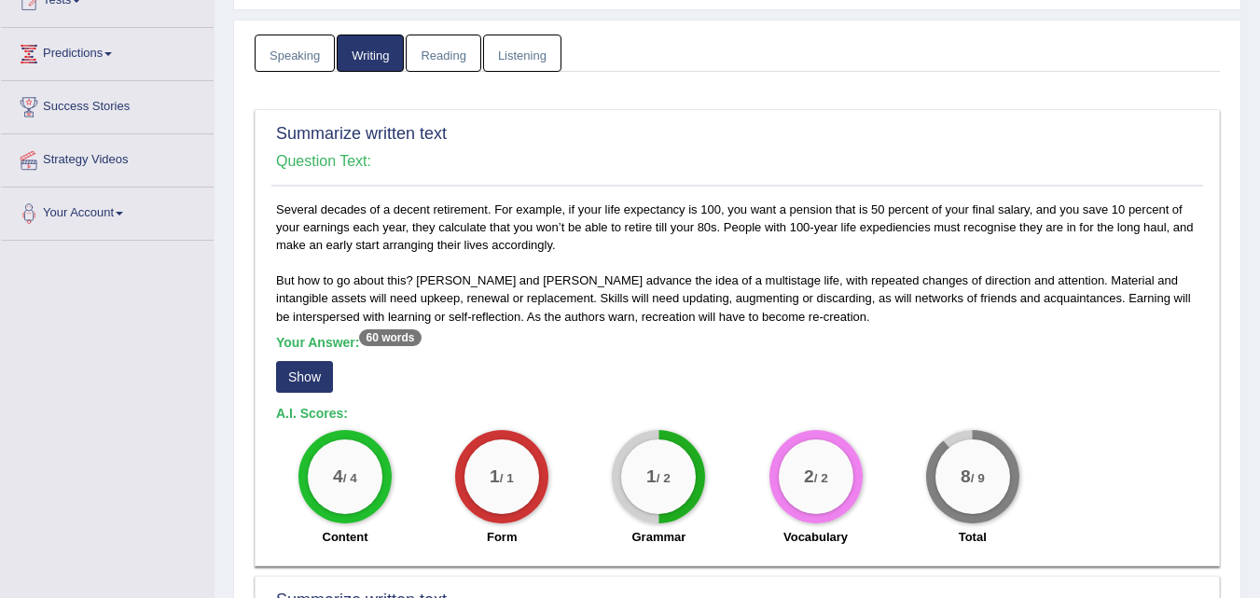
click at [306, 373] on button "Show" at bounding box center [304, 377] width 57 height 32
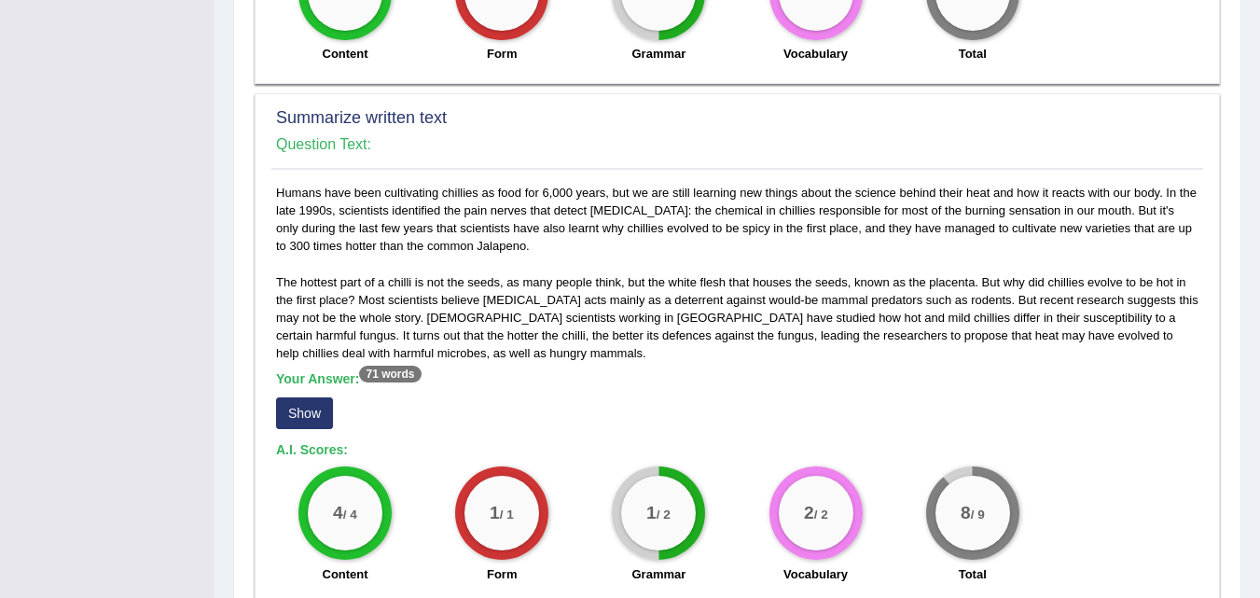
scroll to position [724, 0]
click at [310, 409] on button "Show" at bounding box center [304, 412] width 57 height 32
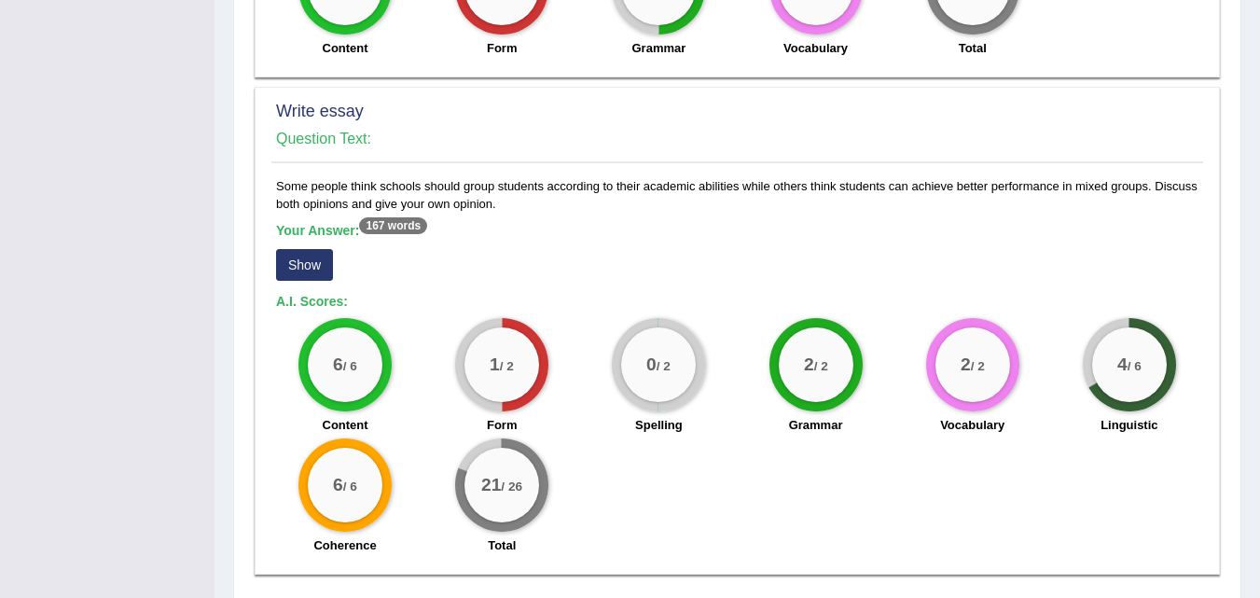
scroll to position [1267, 0]
click at [310, 261] on button "Show" at bounding box center [304, 264] width 57 height 32
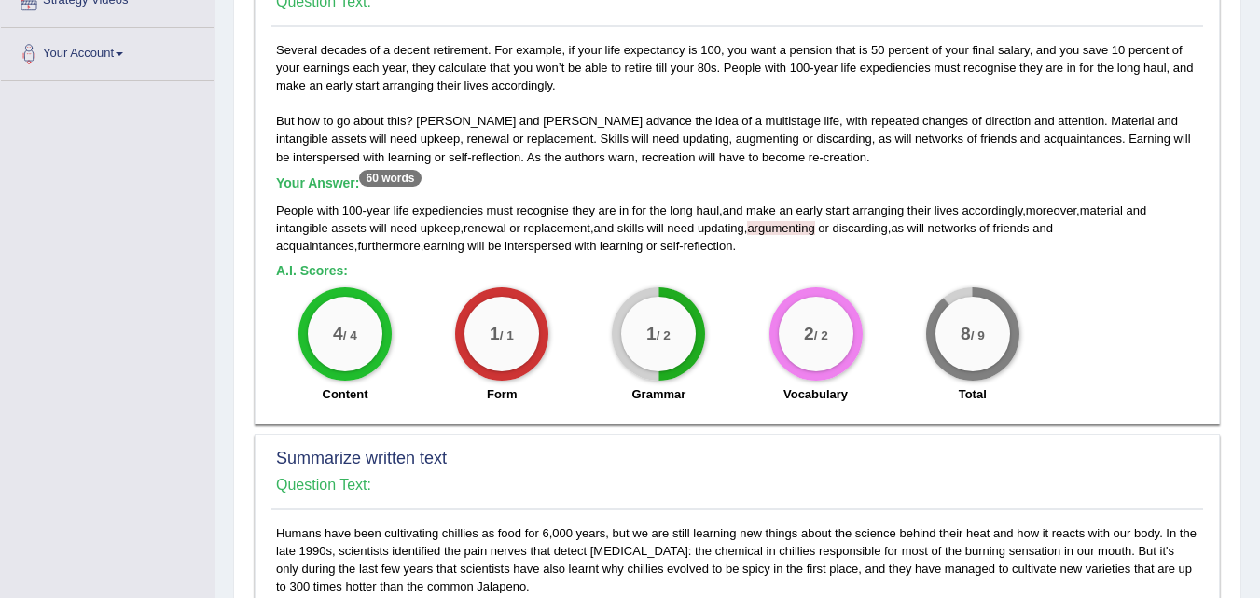
scroll to position [0, 0]
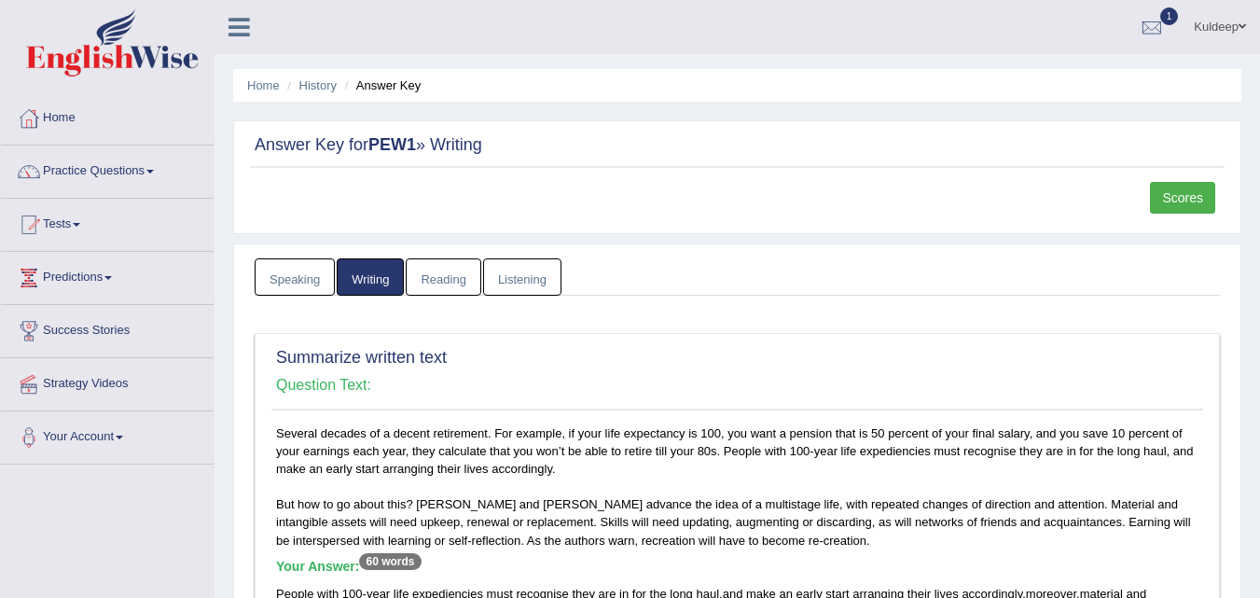
click at [1180, 198] on link "Scores" at bounding box center [1182, 198] width 65 height 32
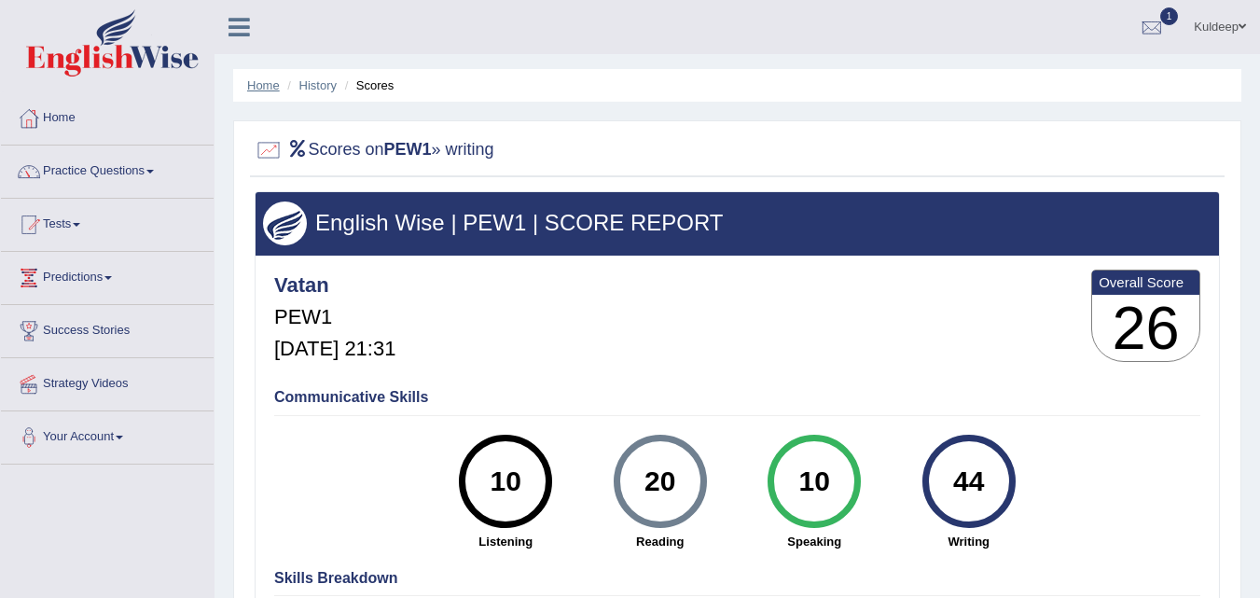
click at [258, 90] on link "Home" at bounding box center [263, 85] width 33 height 14
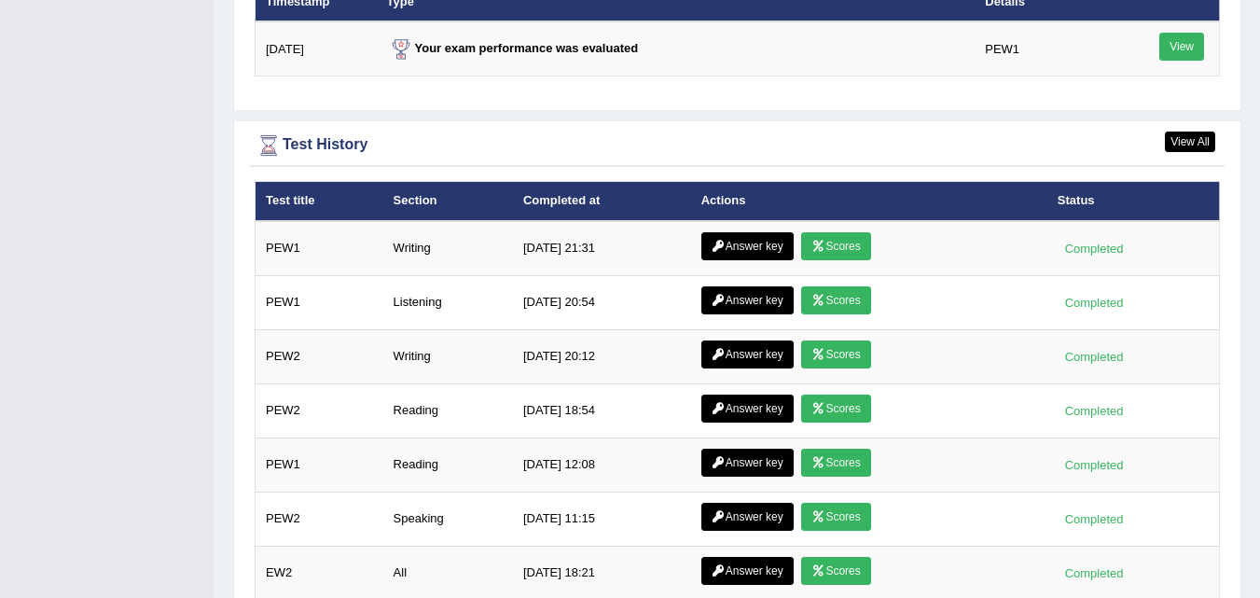
scroll to position [2370, 0]
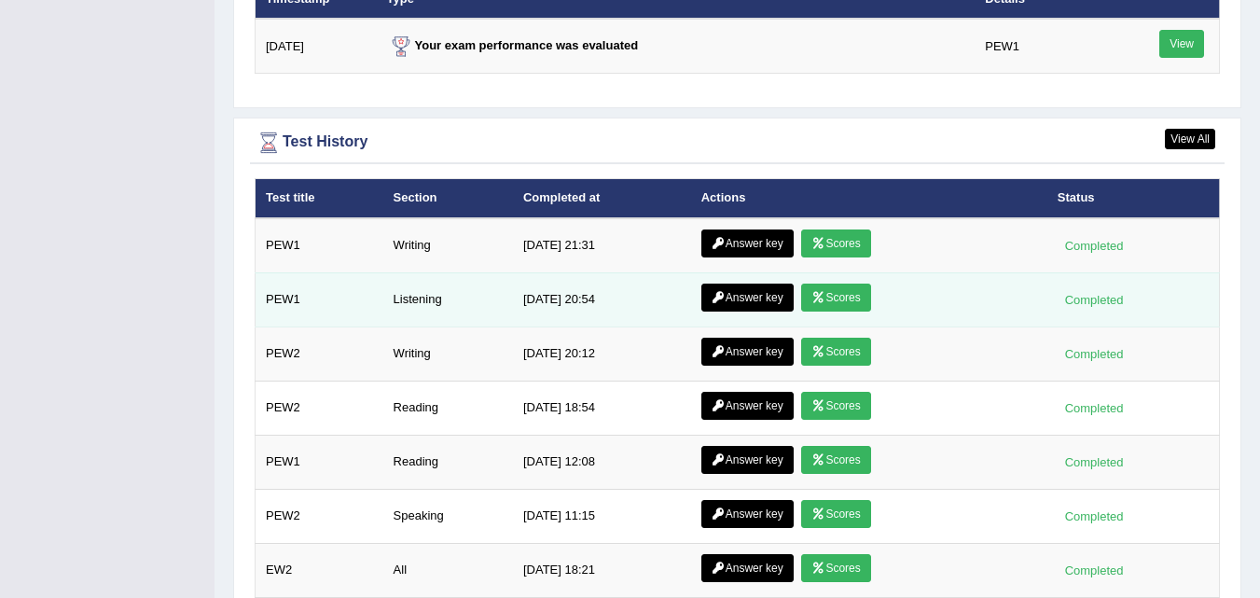
click at [827, 305] on link "Scores" at bounding box center [835, 297] width 69 height 28
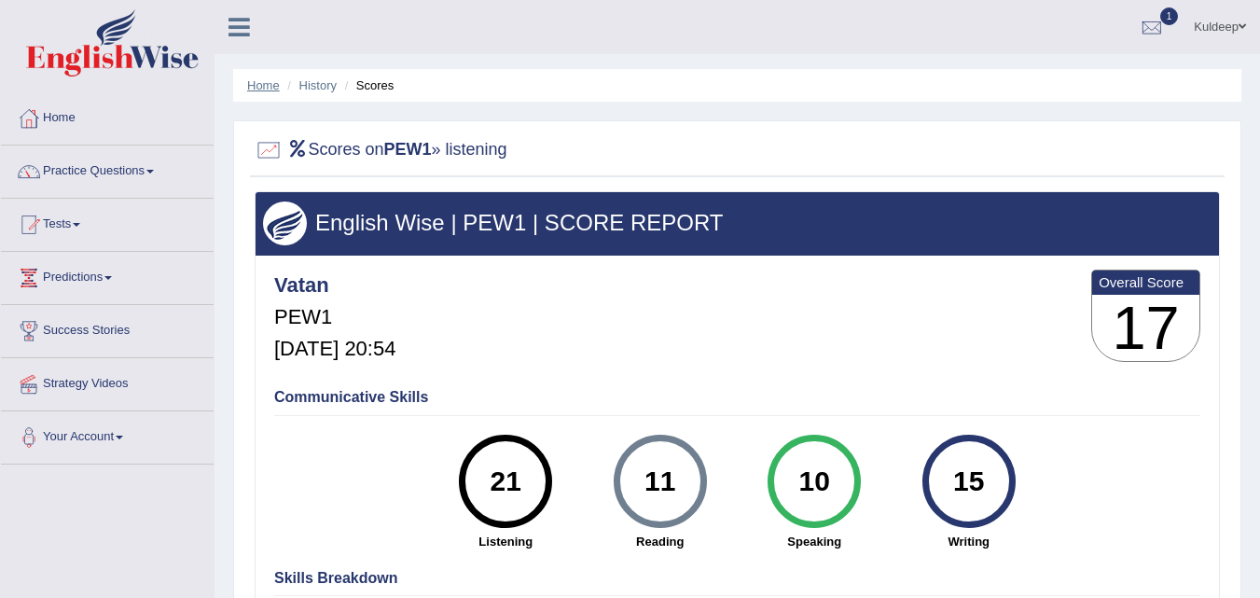
click at [267, 90] on link "Home" at bounding box center [263, 85] width 33 height 14
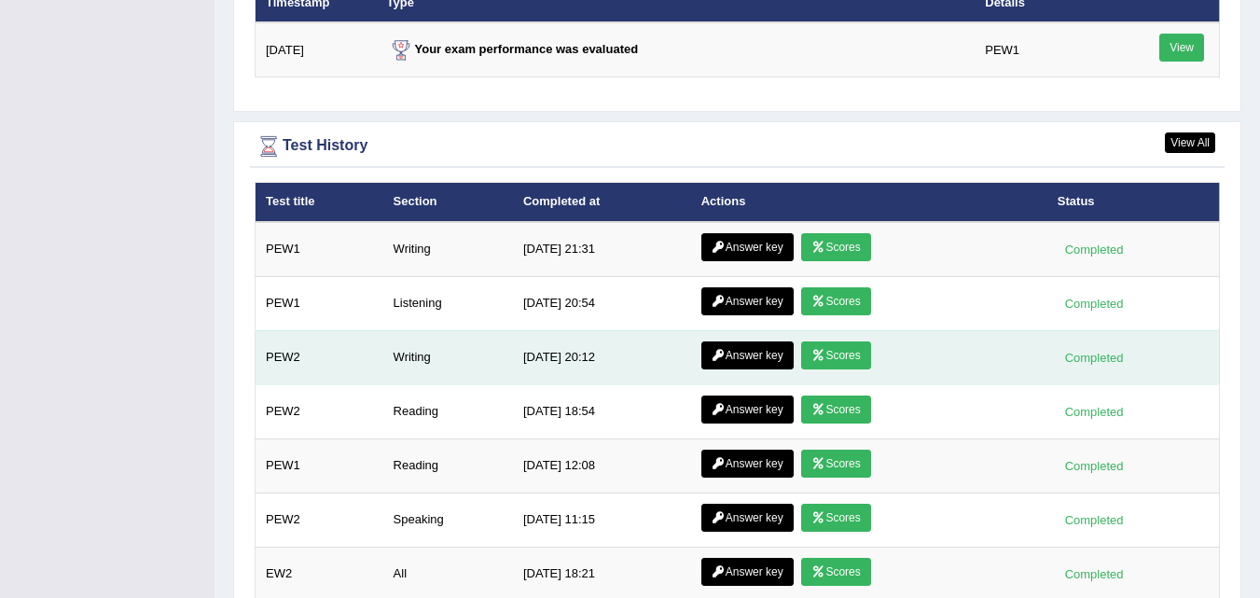
scroll to position [2367, 0]
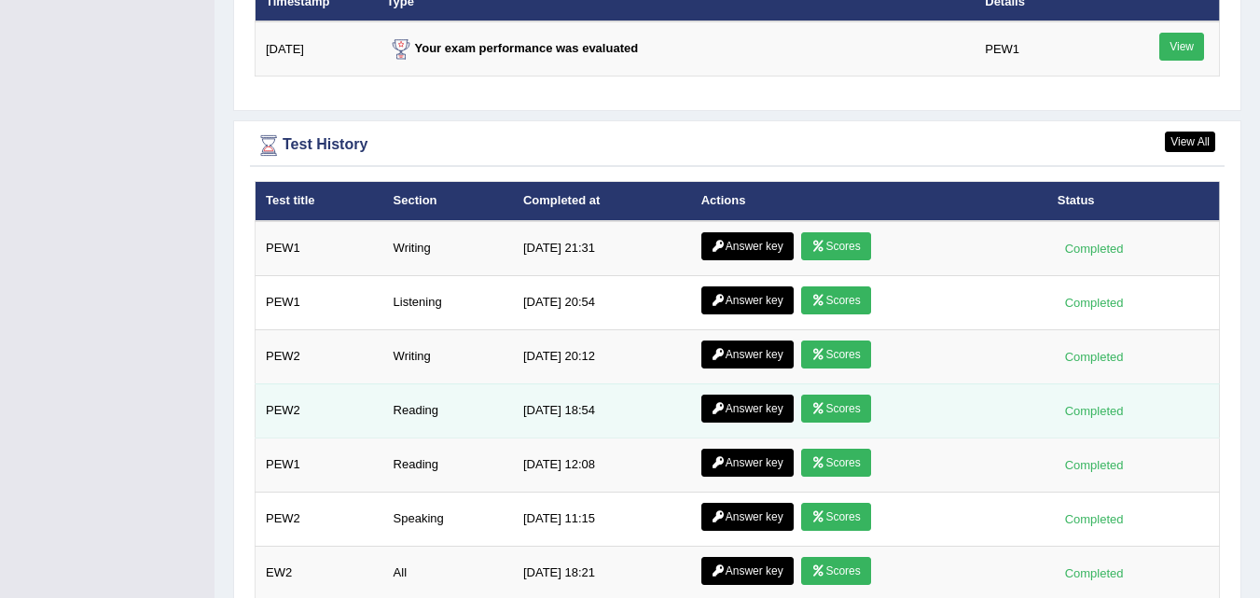
click at [725, 412] on link "Answer key" at bounding box center [747, 408] width 92 height 28
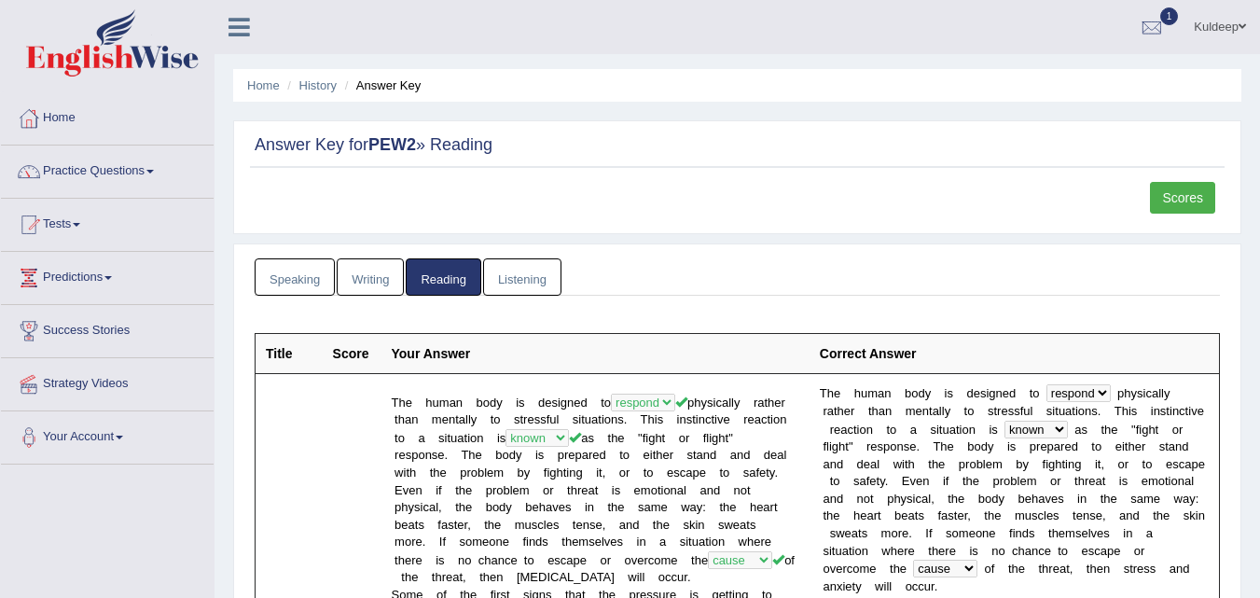
click at [1190, 200] on link "Scores" at bounding box center [1182, 198] width 65 height 32
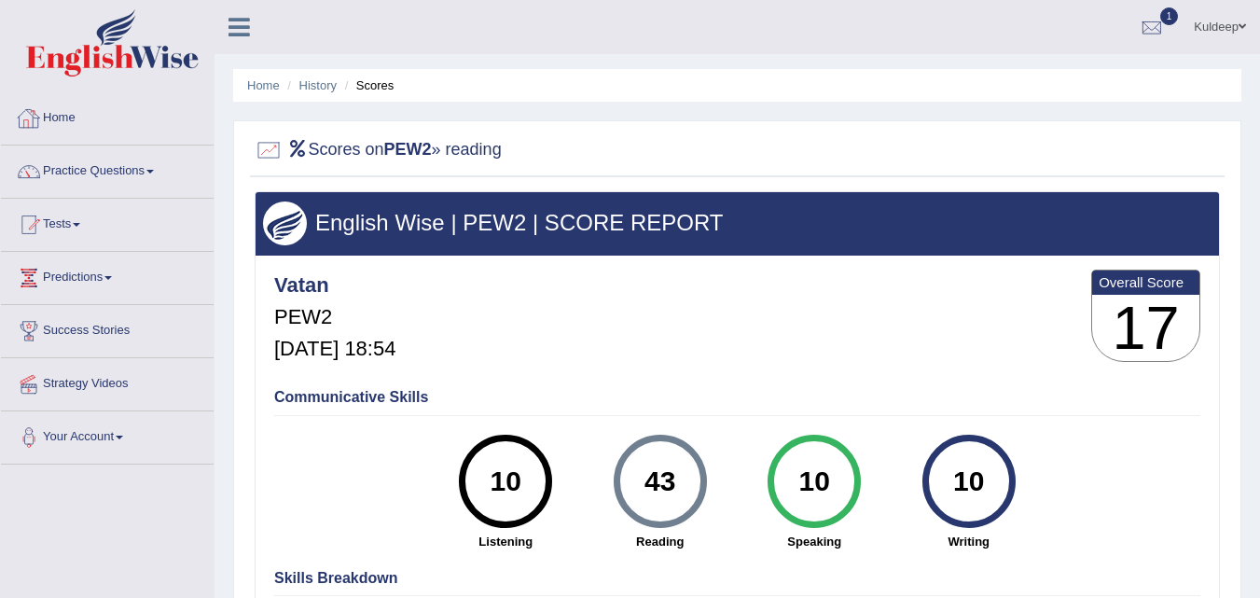
click at [57, 117] on link "Home" at bounding box center [107, 115] width 213 height 47
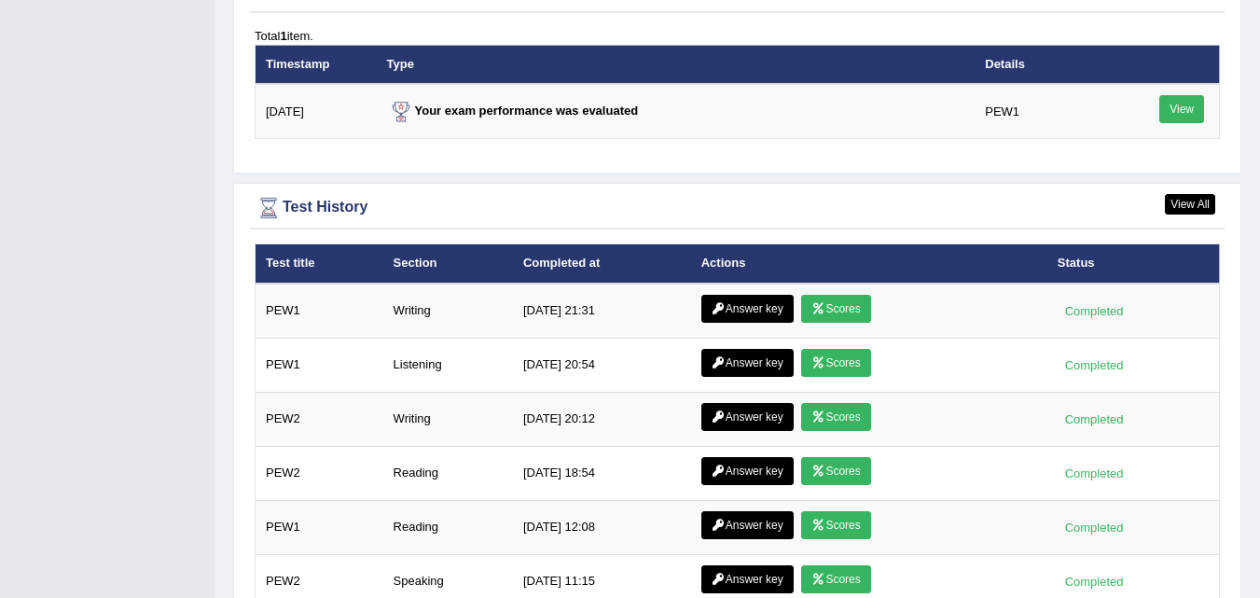
scroll to position [2306, 0]
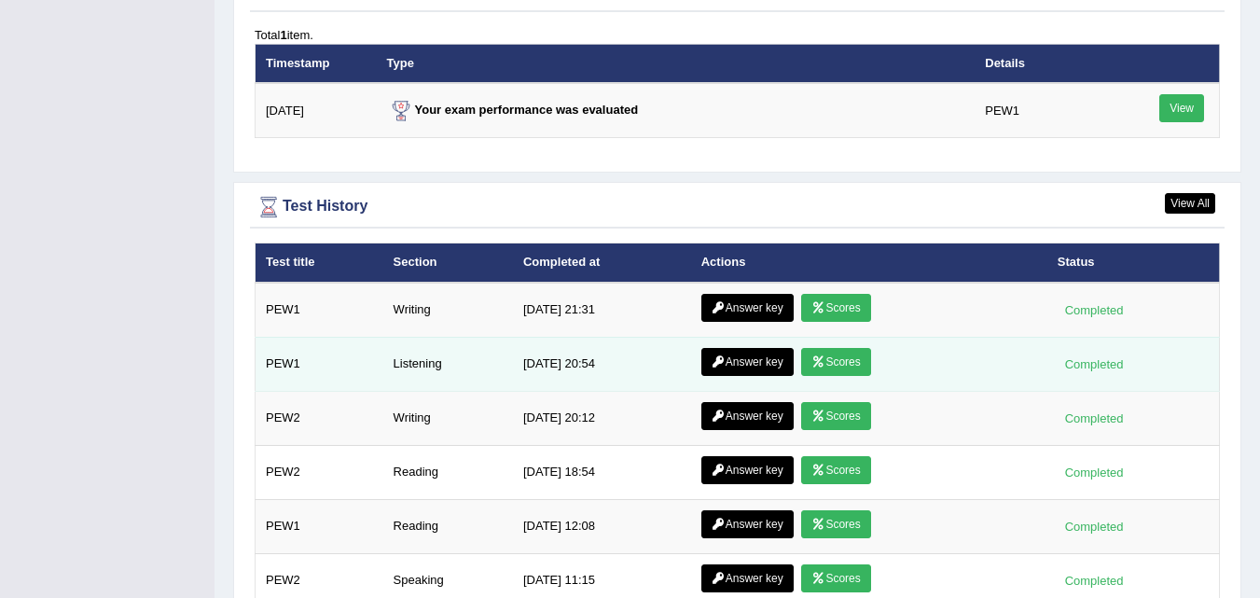
click at [715, 361] on icon at bounding box center [718, 361] width 14 height 11
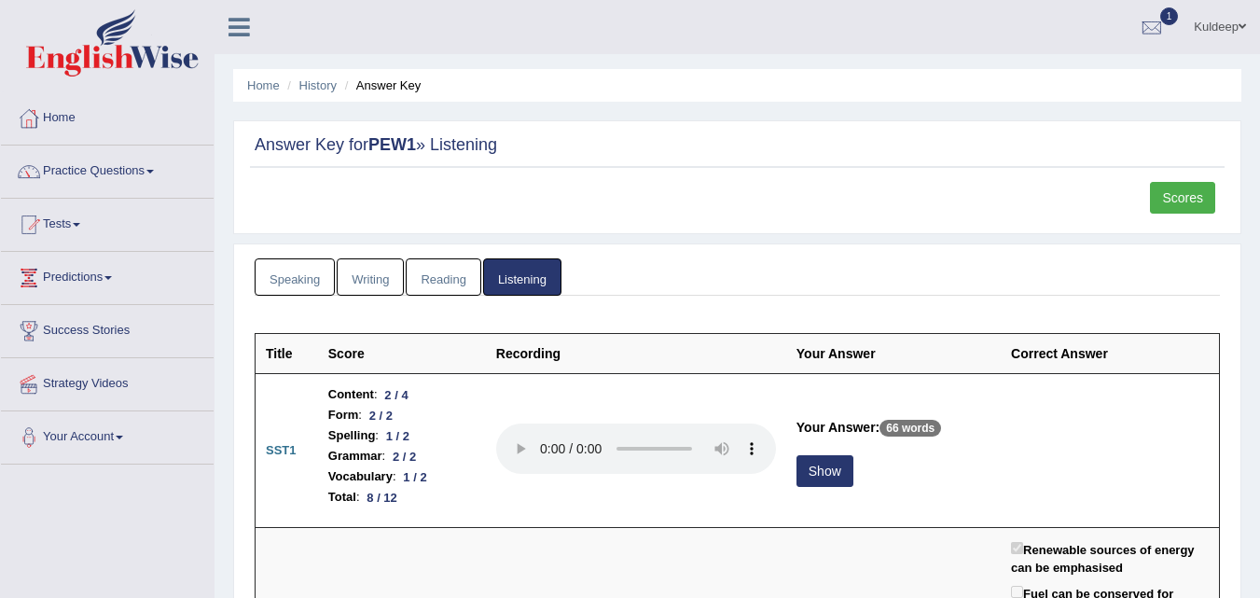
click at [1177, 184] on link "Scores" at bounding box center [1182, 198] width 65 height 32
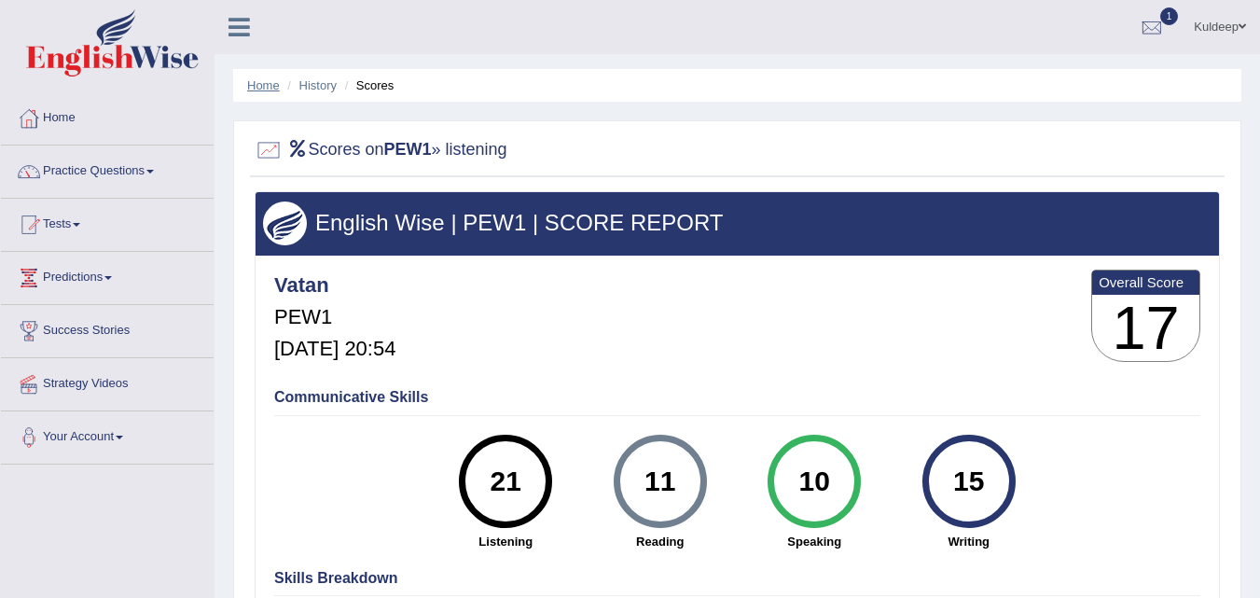
click at [269, 86] on link "Home" at bounding box center [263, 85] width 33 height 14
